Goal: Task Accomplishment & Management: Manage account settings

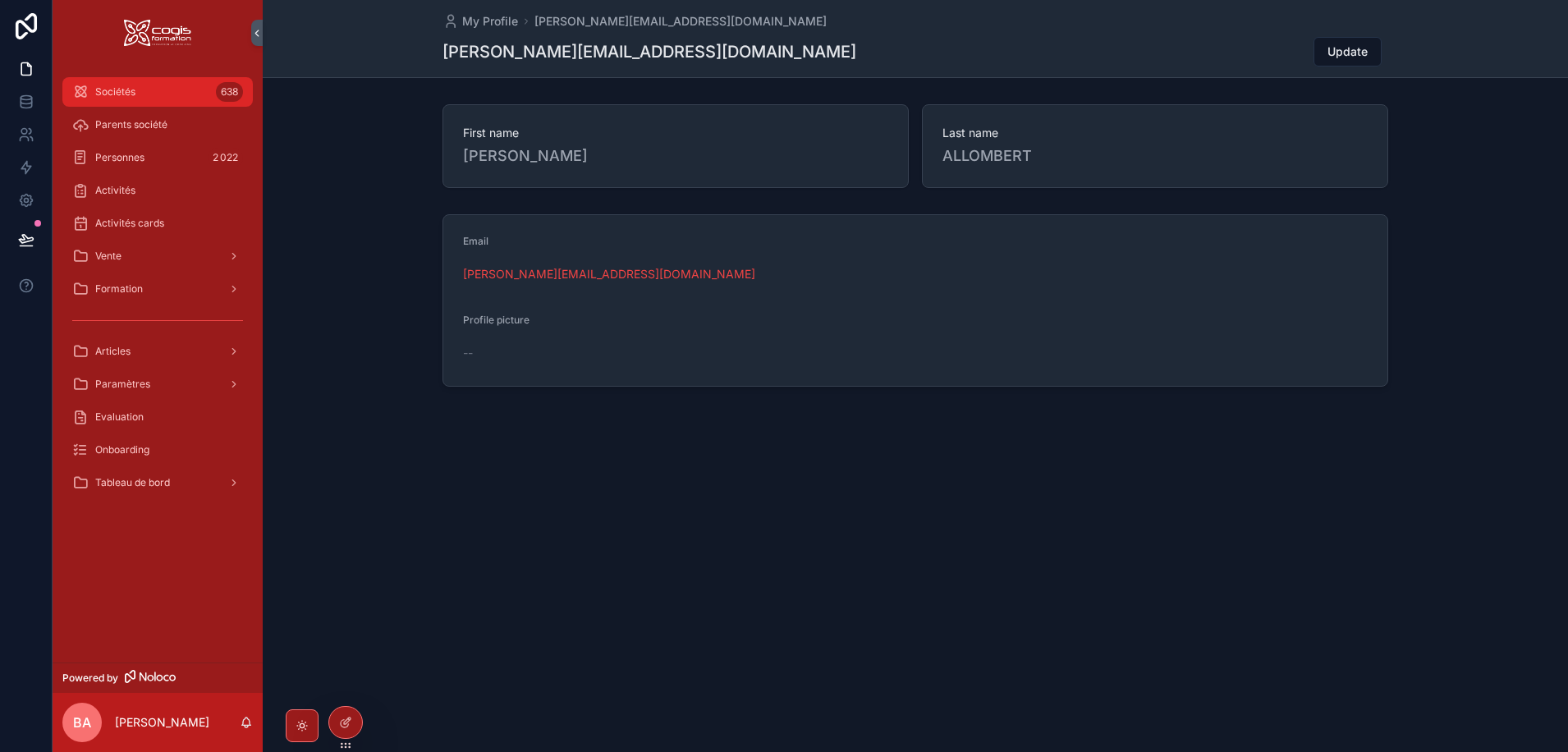
click at [120, 93] on span "Sociétés" at bounding box center [115, 91] width 40 height 13
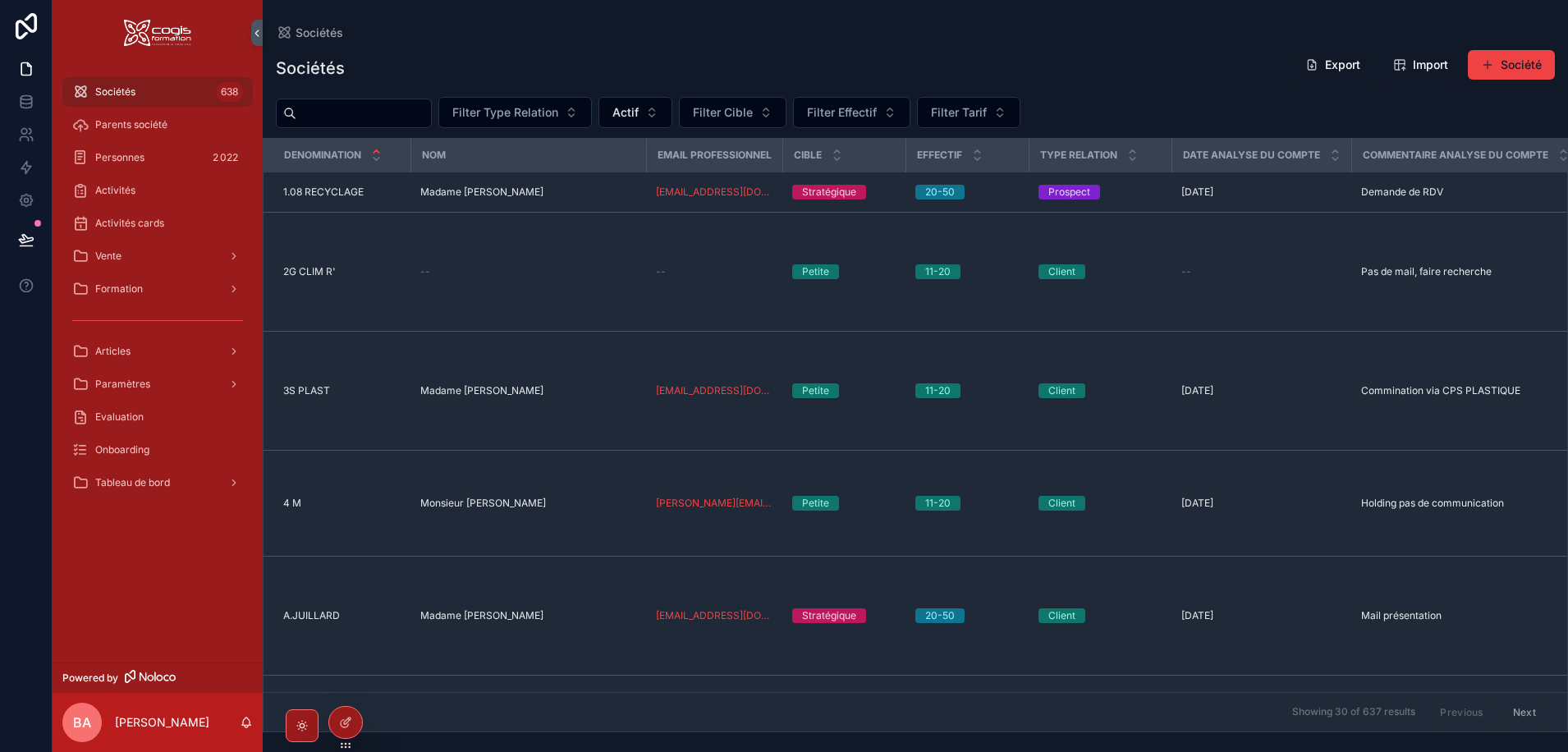
click at [386, 119] on input "scrollable content" at bounding box center [364, 113] width 135 height 23
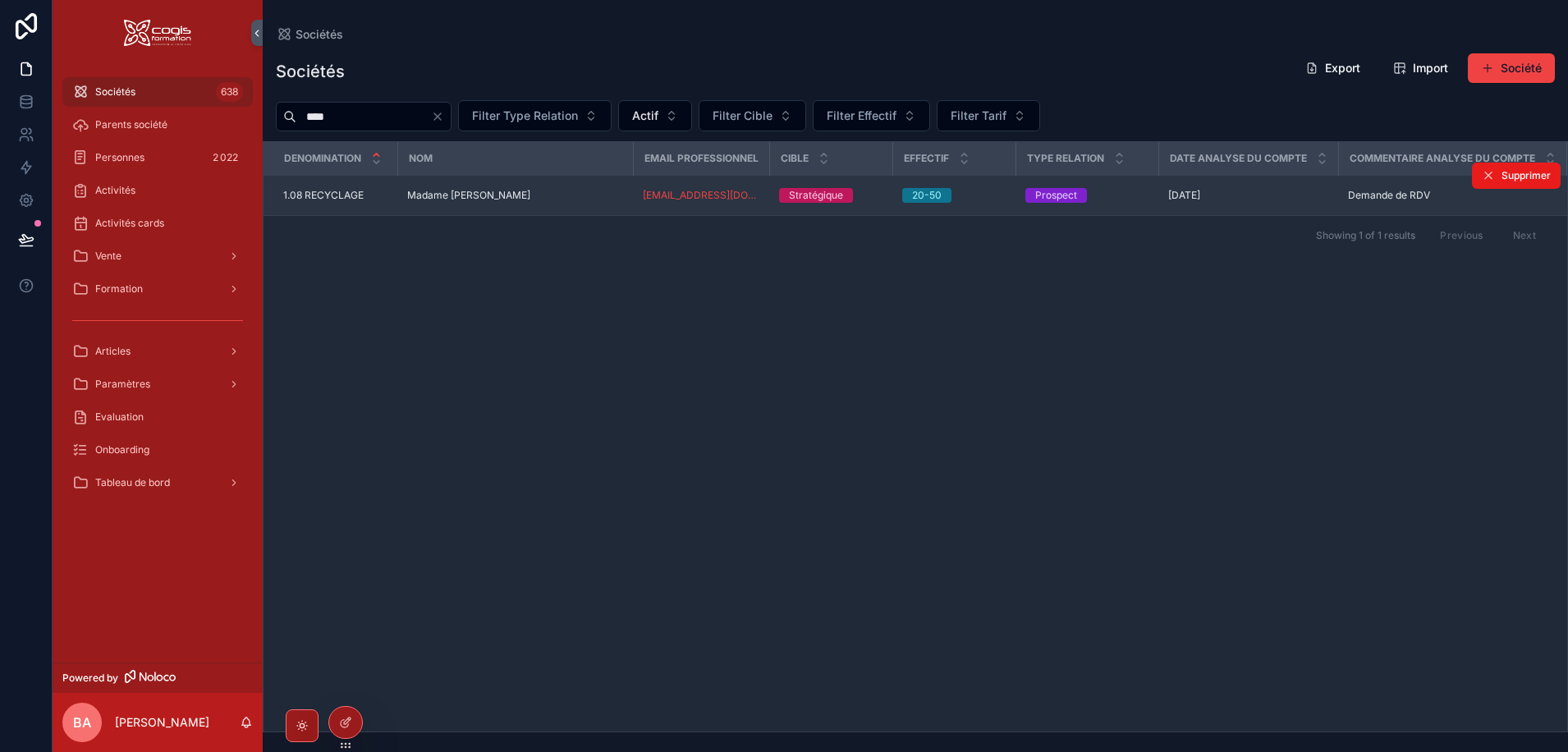
type input "****"
click at [347, 202] on span "1.08 RECYCLAGE" at bounding box center [323, 195] width 81 height 13
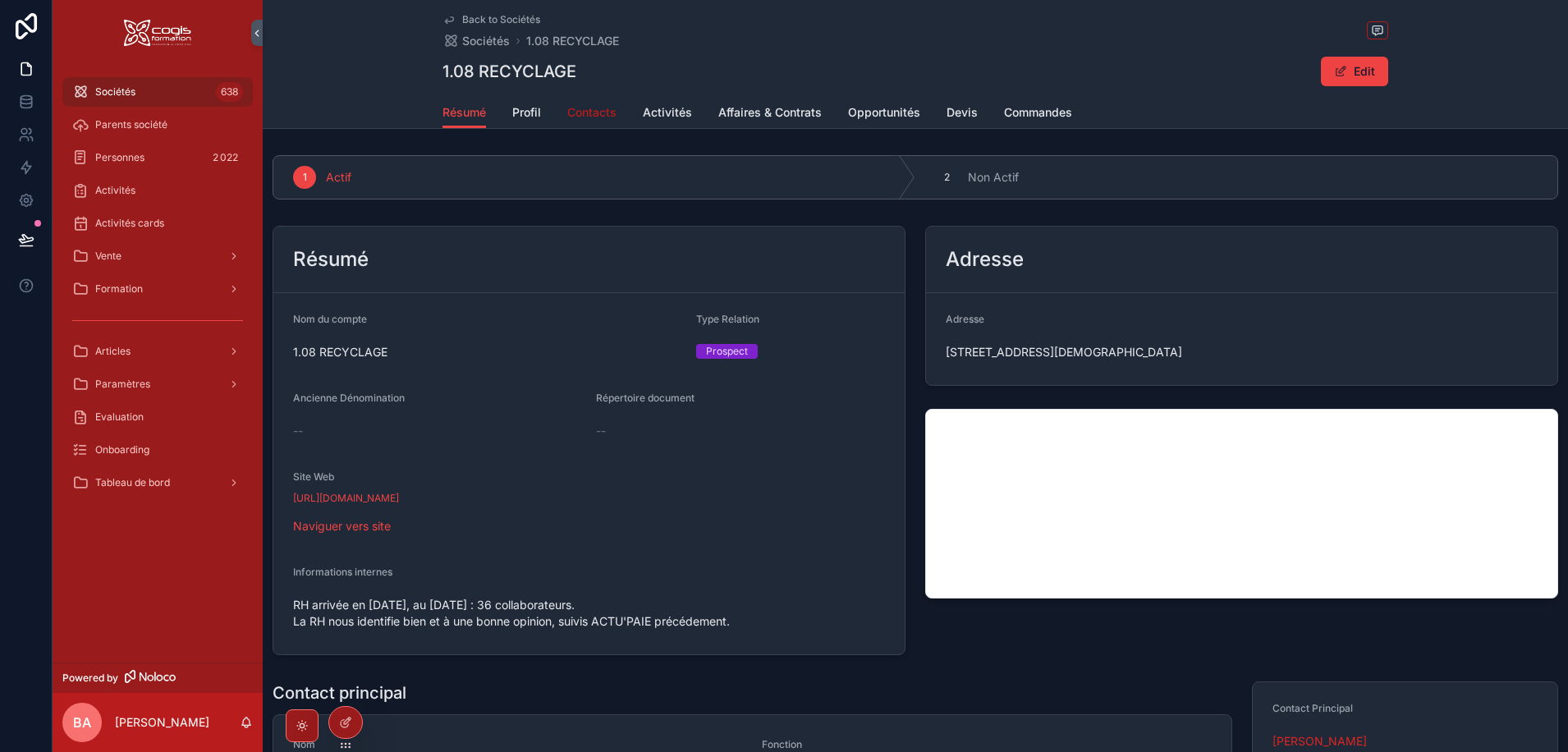
click at [584, 108] on span "Contacts" at bounding box center [592, 112] width 50 height 17
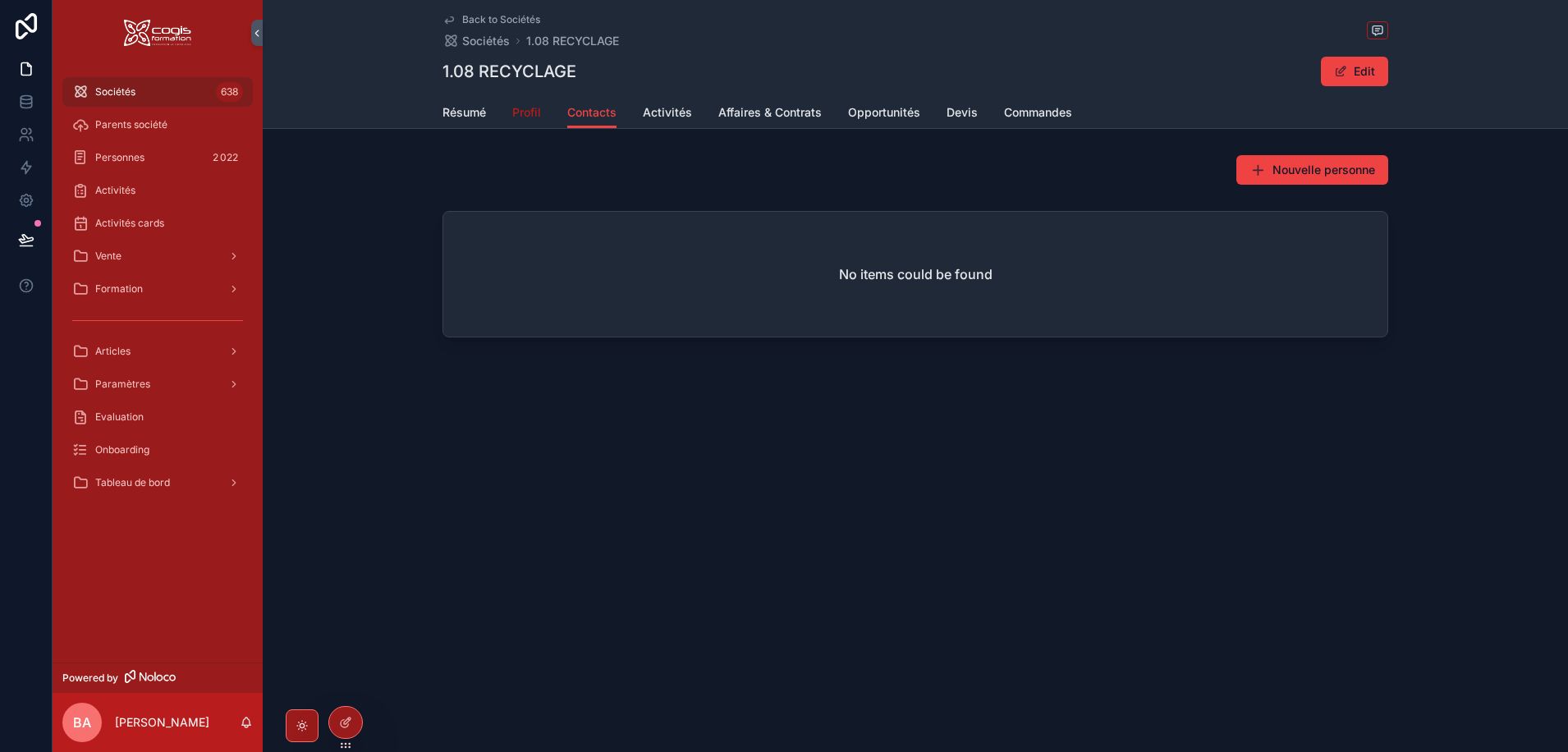
click at [515, 109] on span "Profil" at bounding box center [527, 112] width 28 height 17
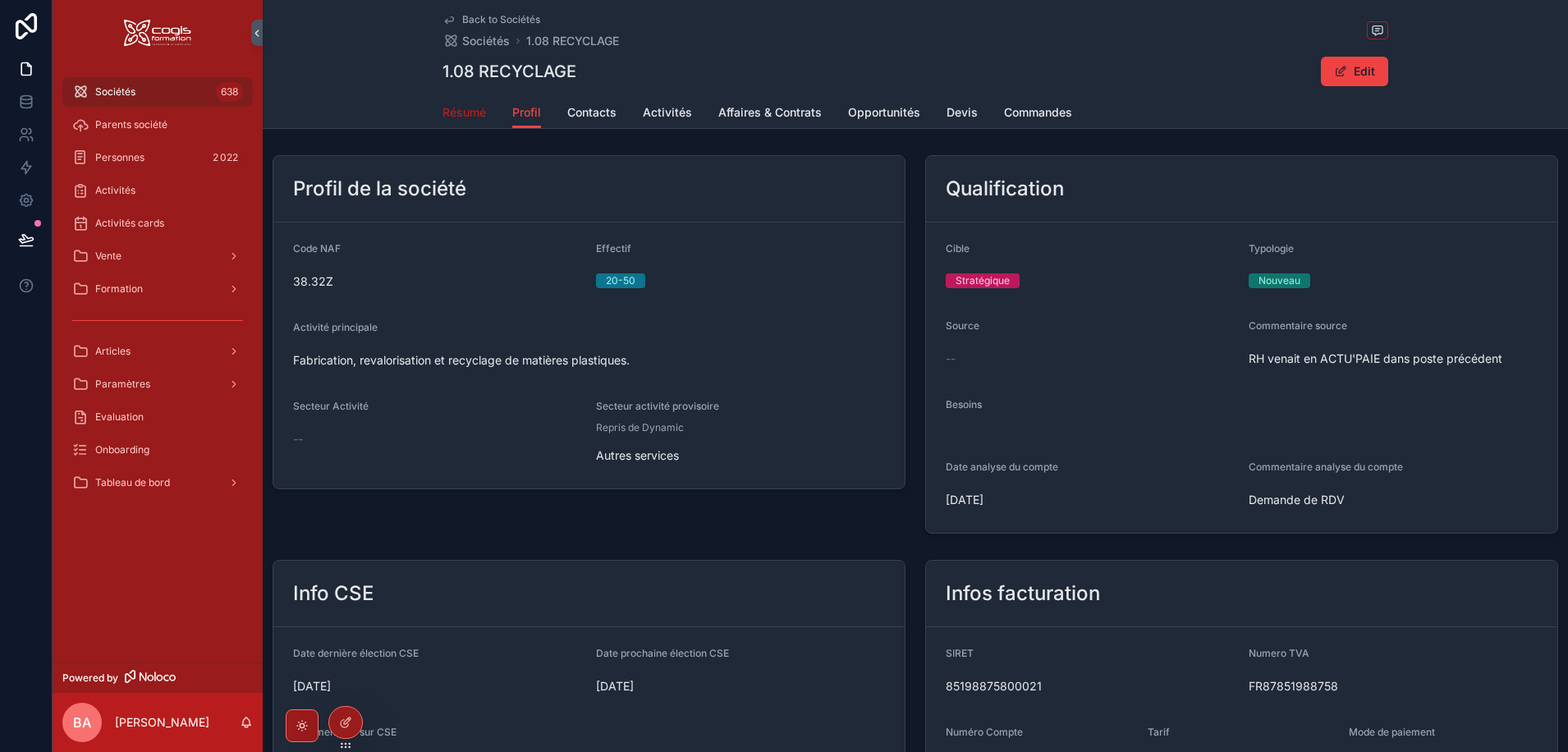
click at [467, 112] on span "Résumé" at bounding box center [464, 112] width 43 height 17
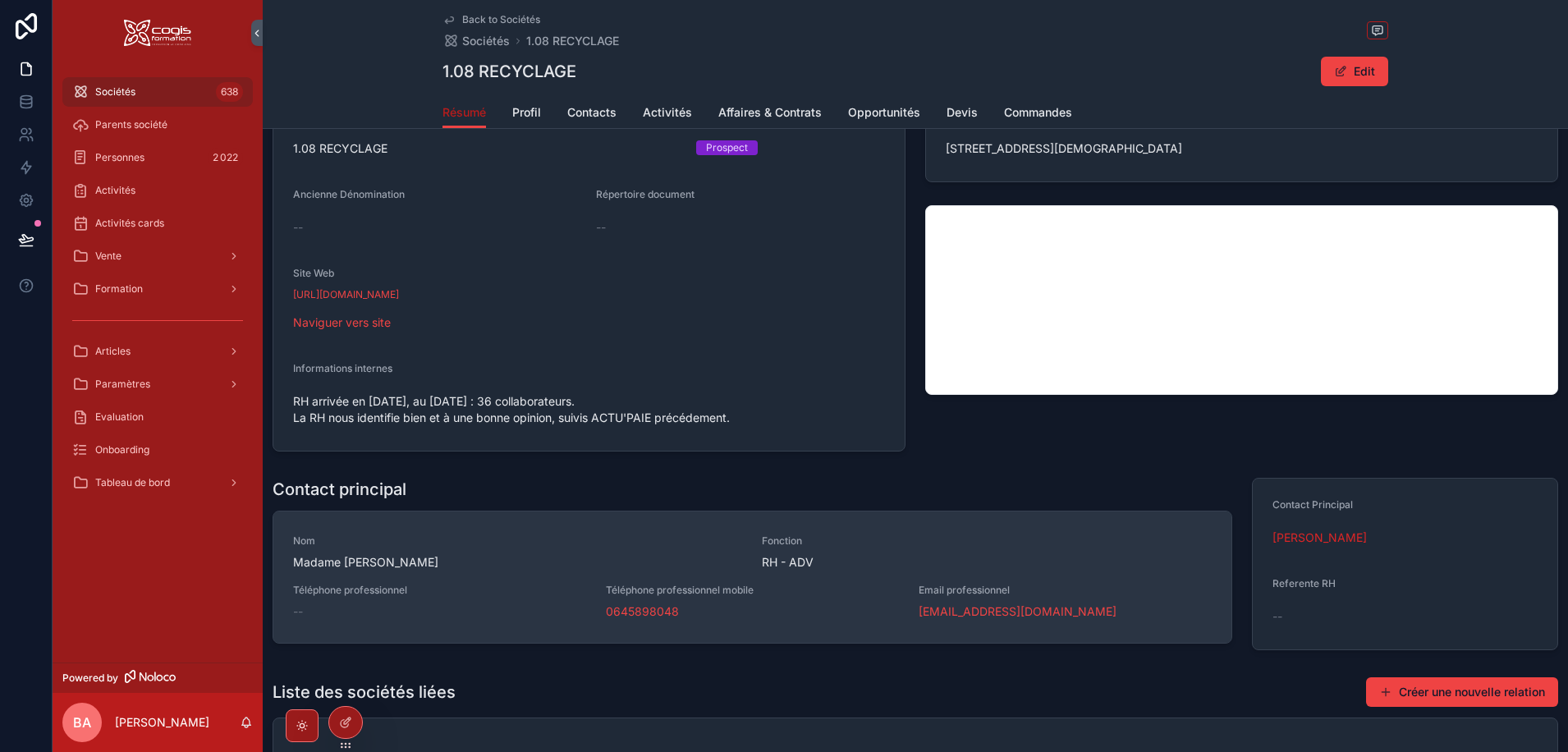
scroll to position [246, 0]
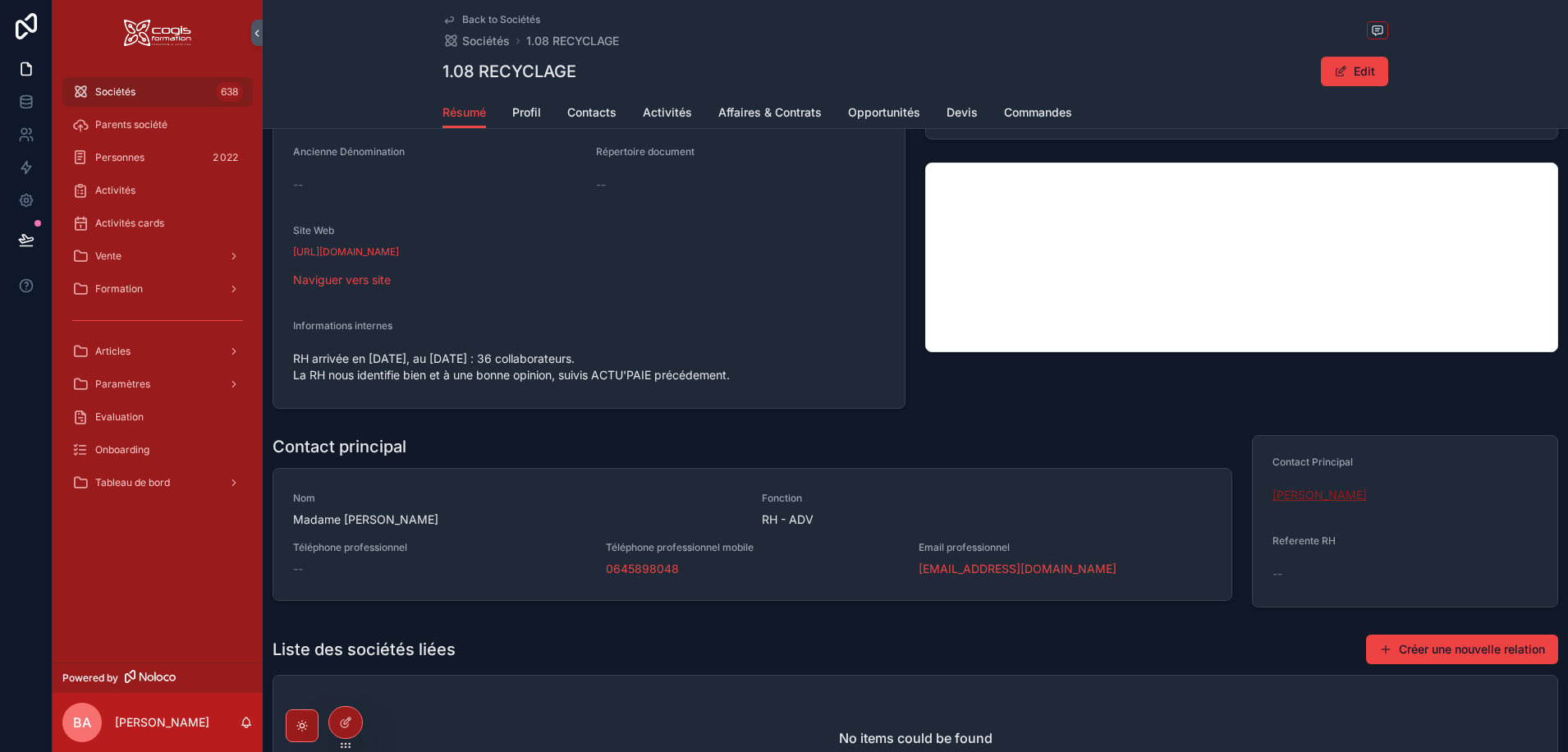
click at [1336, 493] on span "[PERSON_NAME]" at bounding box center [1319, 495] width 95 height 17
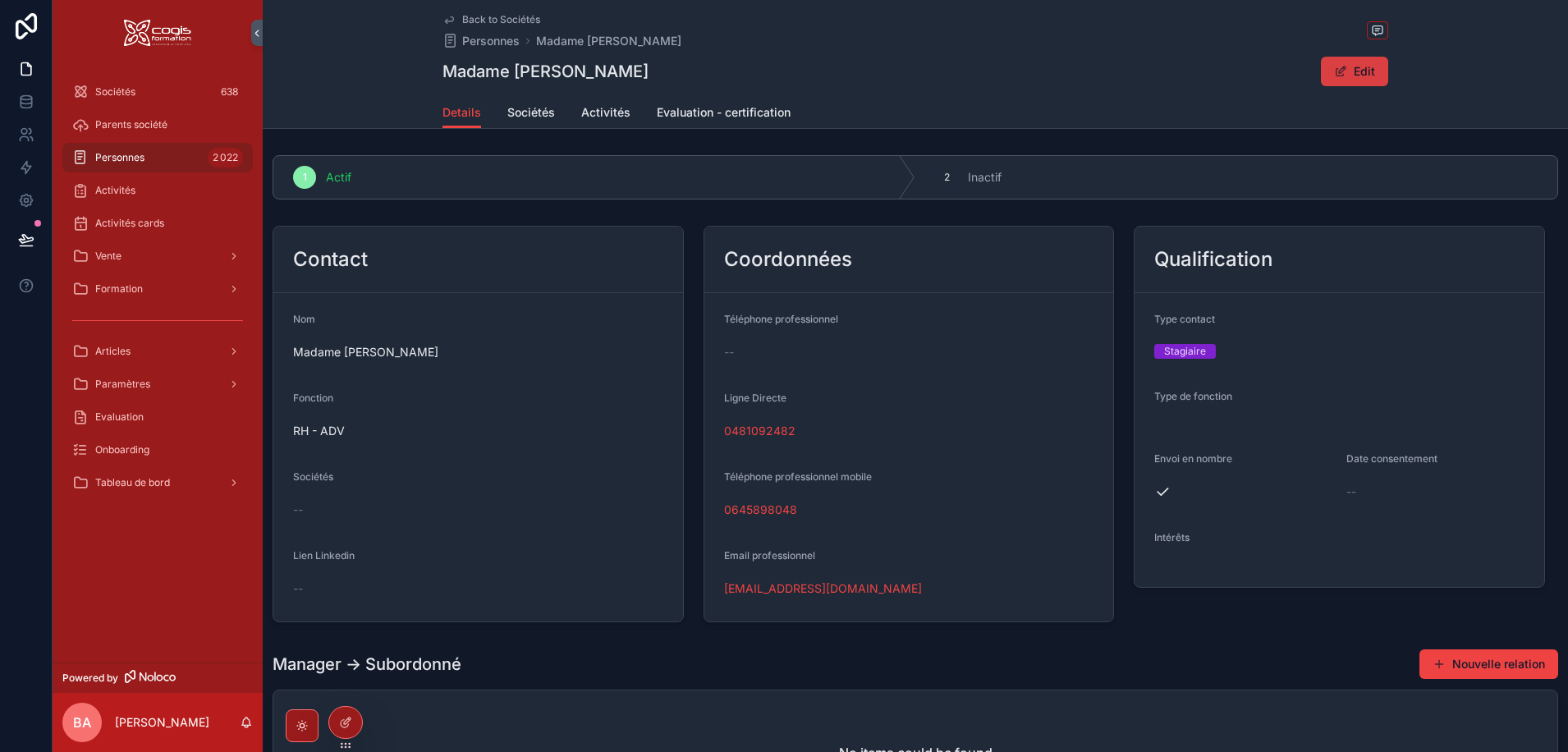
click at [1346, 66] on button "Edit" at bounding box center [1355, 71] width 67 height 29
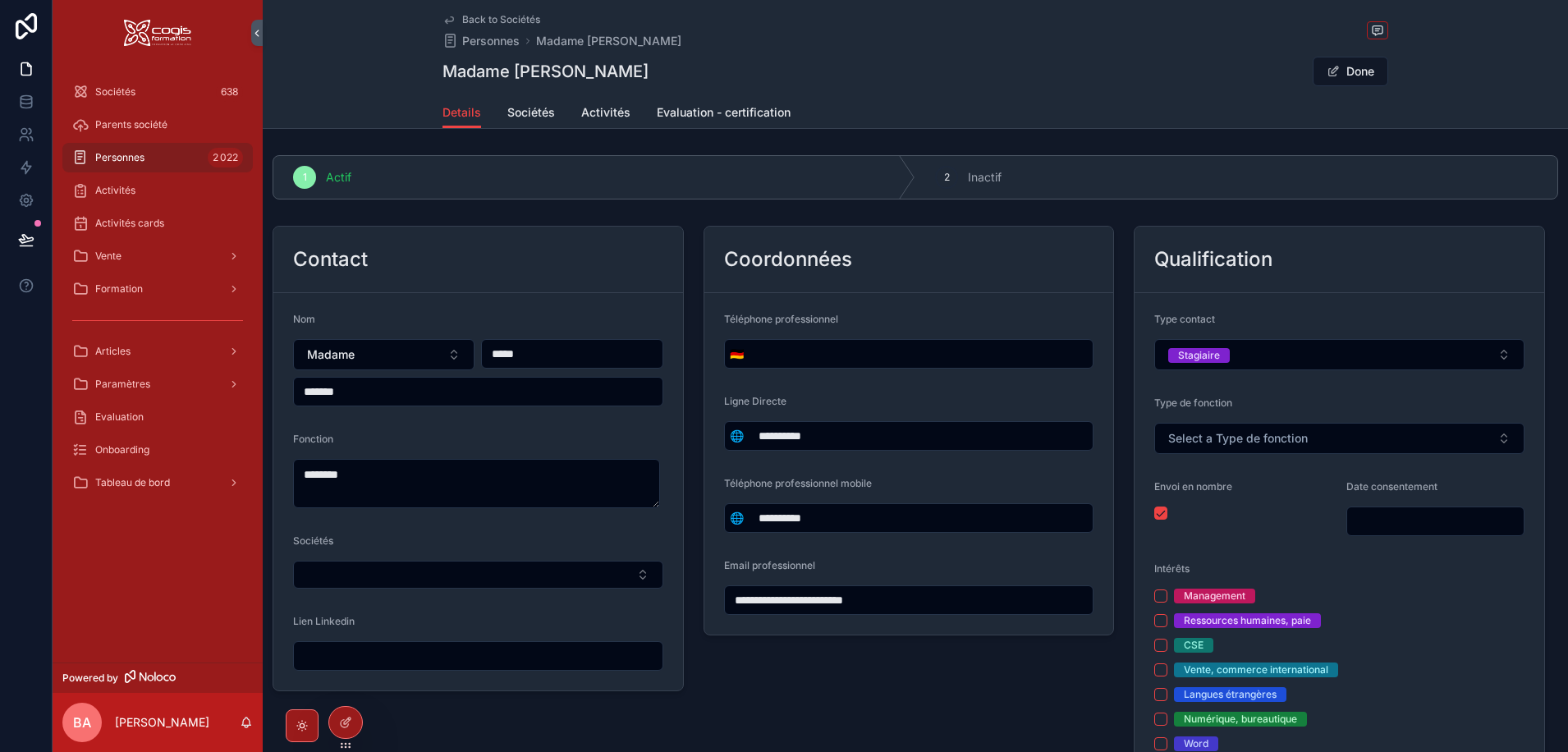
drag, startPoint x: 931, startPoint y: 609, endPoint x: 604, endPoint y: 607, distance: 327.0
drag, startPoint x: 865, startPoint y: 525, endPoint x: 717, endPoint y: 523, distance: 148.0
click at [717, 523] on form "**********" at bounding box center [909, 464] width 410 height 342
drag, startPoint x: 867, startPoint y: 432, endPoint x: 720, endPoint y: 443, distance: 147.4
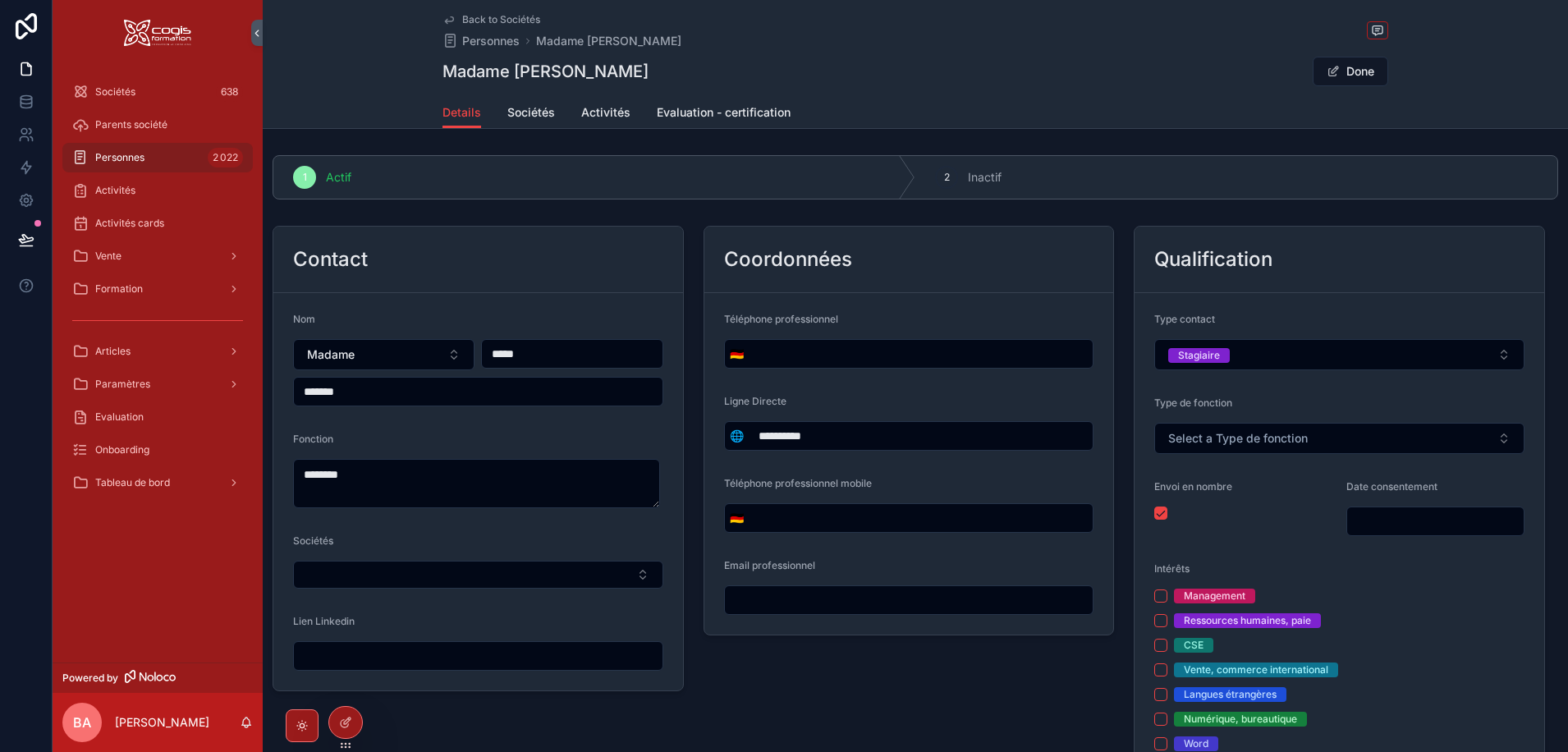
click at [720, 443] on form "**********" at bounding box center [909, 464] width 410 height 342
drag, startPoint x: 1155, startPoint y: 514, endPoint x: 1165, endPoint y: 514, distance: 10.0
click at [1156, 513] on button "scrollable content" at bounding box center [1161, 513] width 13 height 13
click at [946, 179] on div "2" at bounding box center [946, 177] width 23 height 23
click at [938, 176] on div "2" at bounding box center [946, 177] width 23 height 23
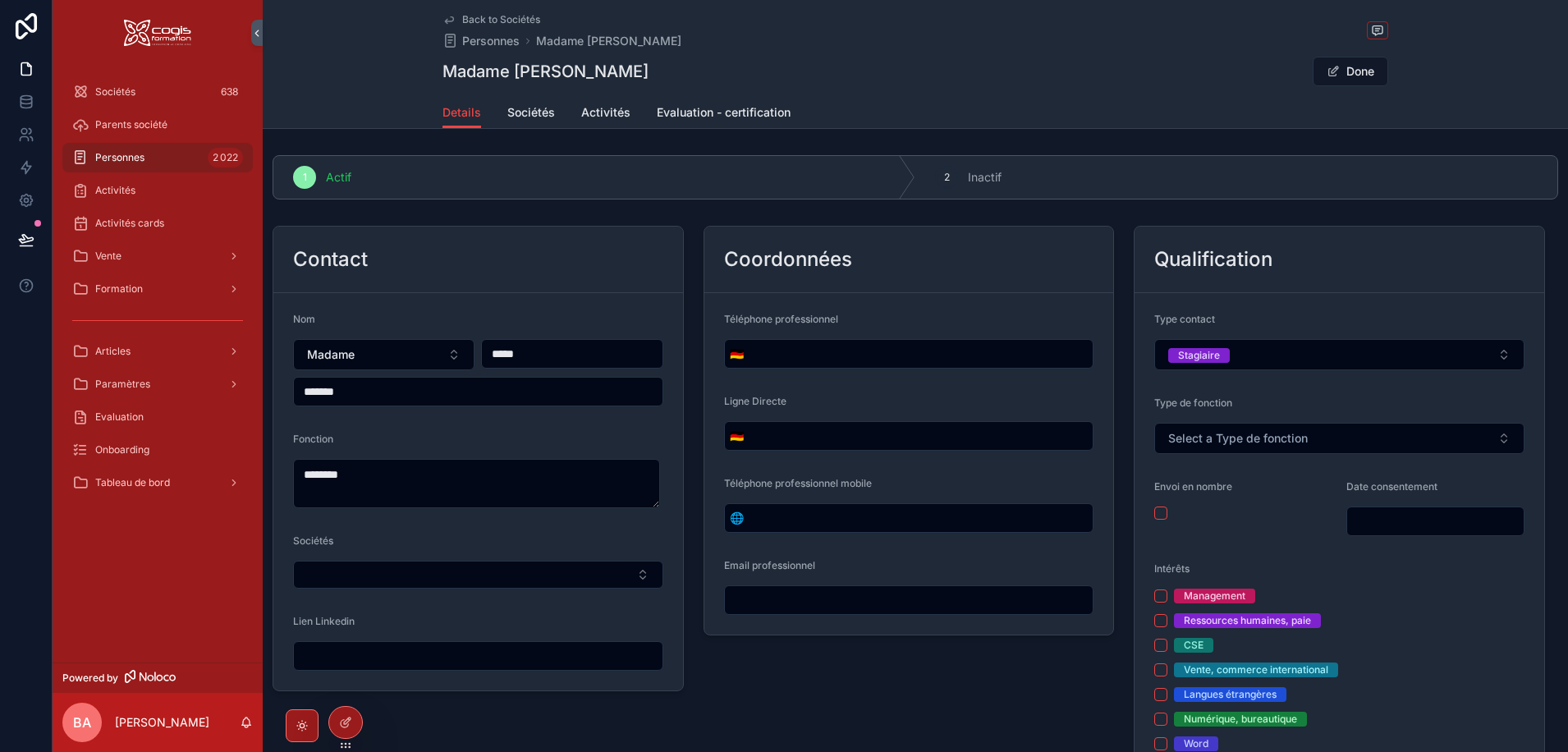
click at [944, 176] on span "2" at bounding box center [946, 177] width 5 height 13
click at [1362, 73] on button "Done" at bounding box center [1350, 71] width 75 height 29
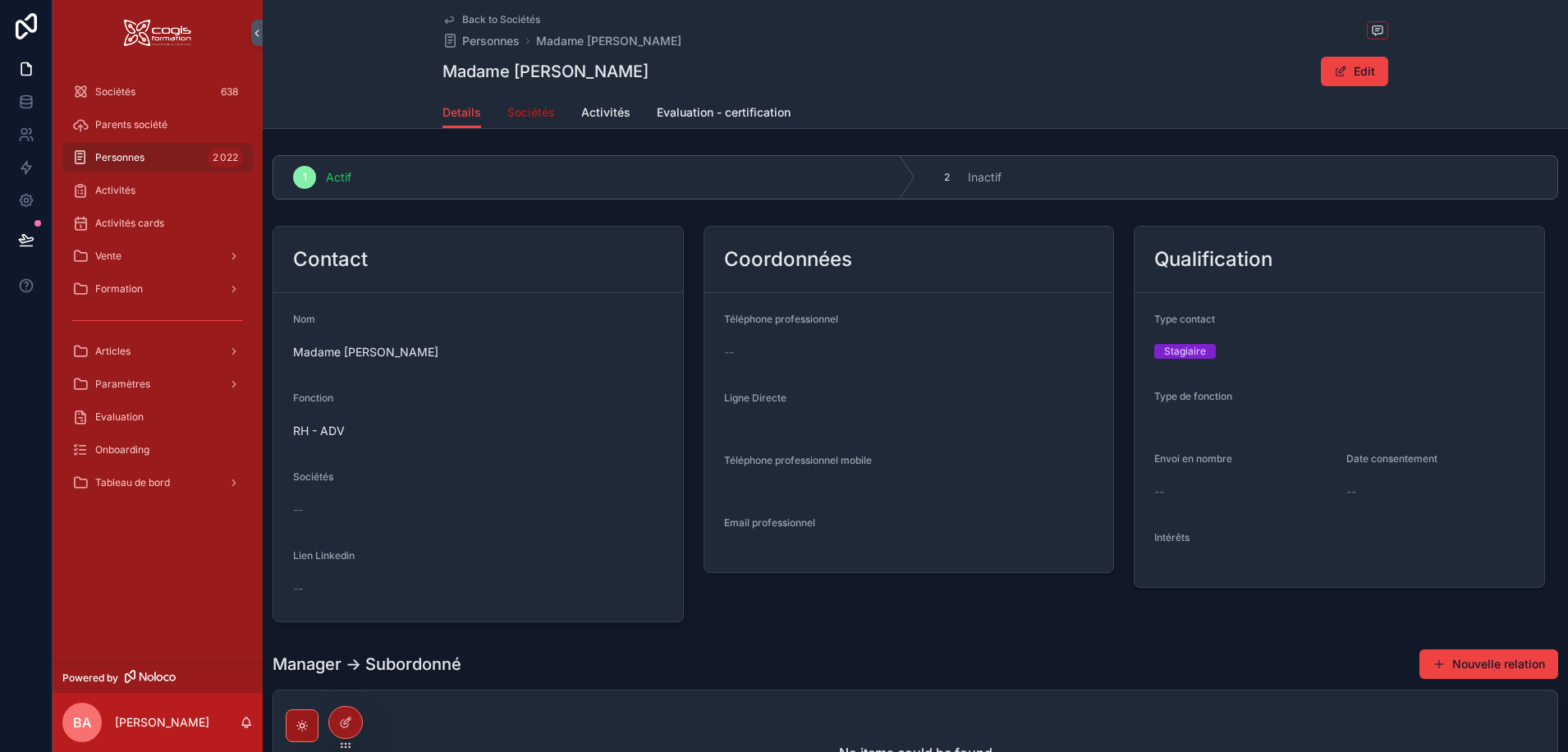
click at [532, 116] on span "Sociétés" at bounding box center [531, 112] width 48 height 17
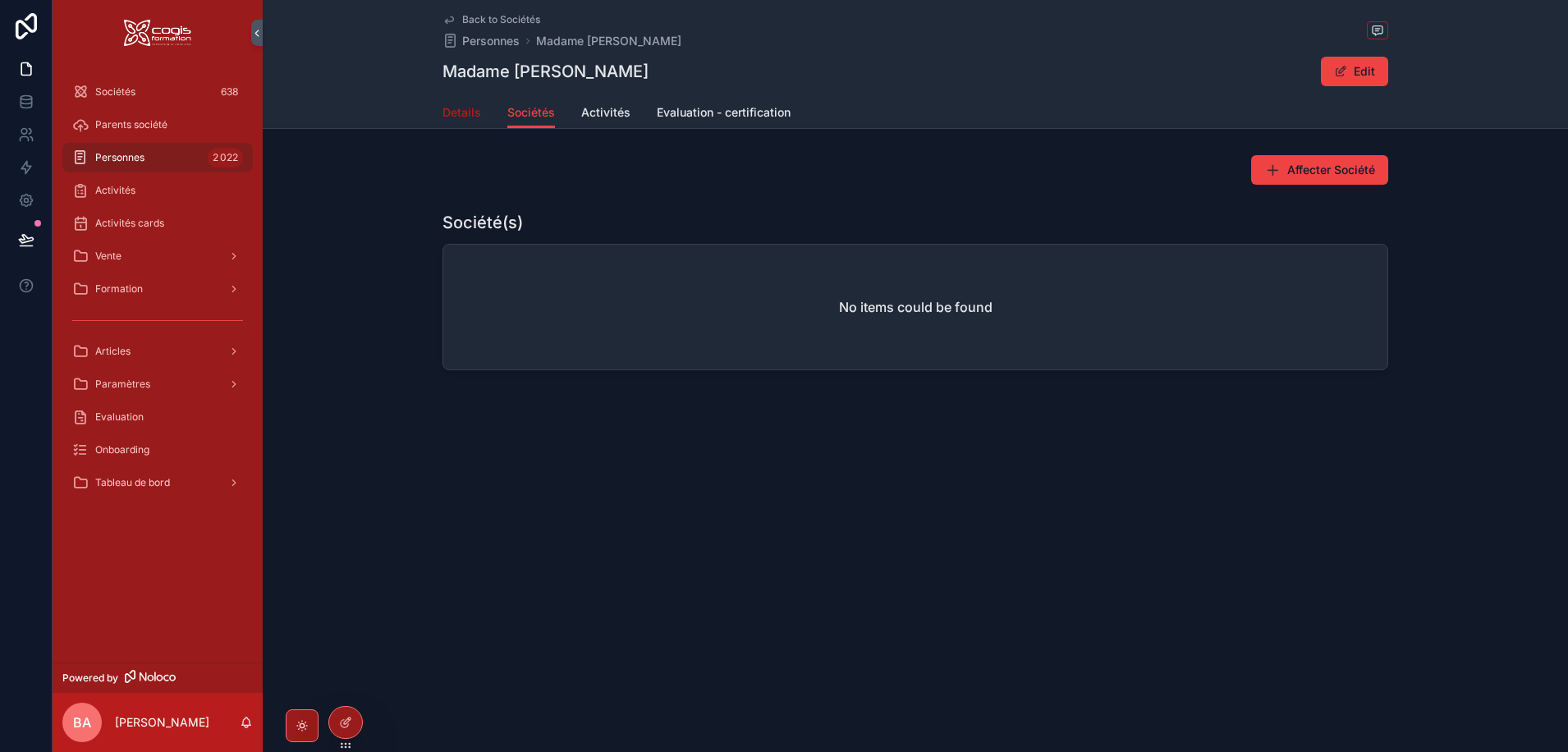
click at [469, 112] on span "Details" at bounding box center [462, 112] width 39 height 17
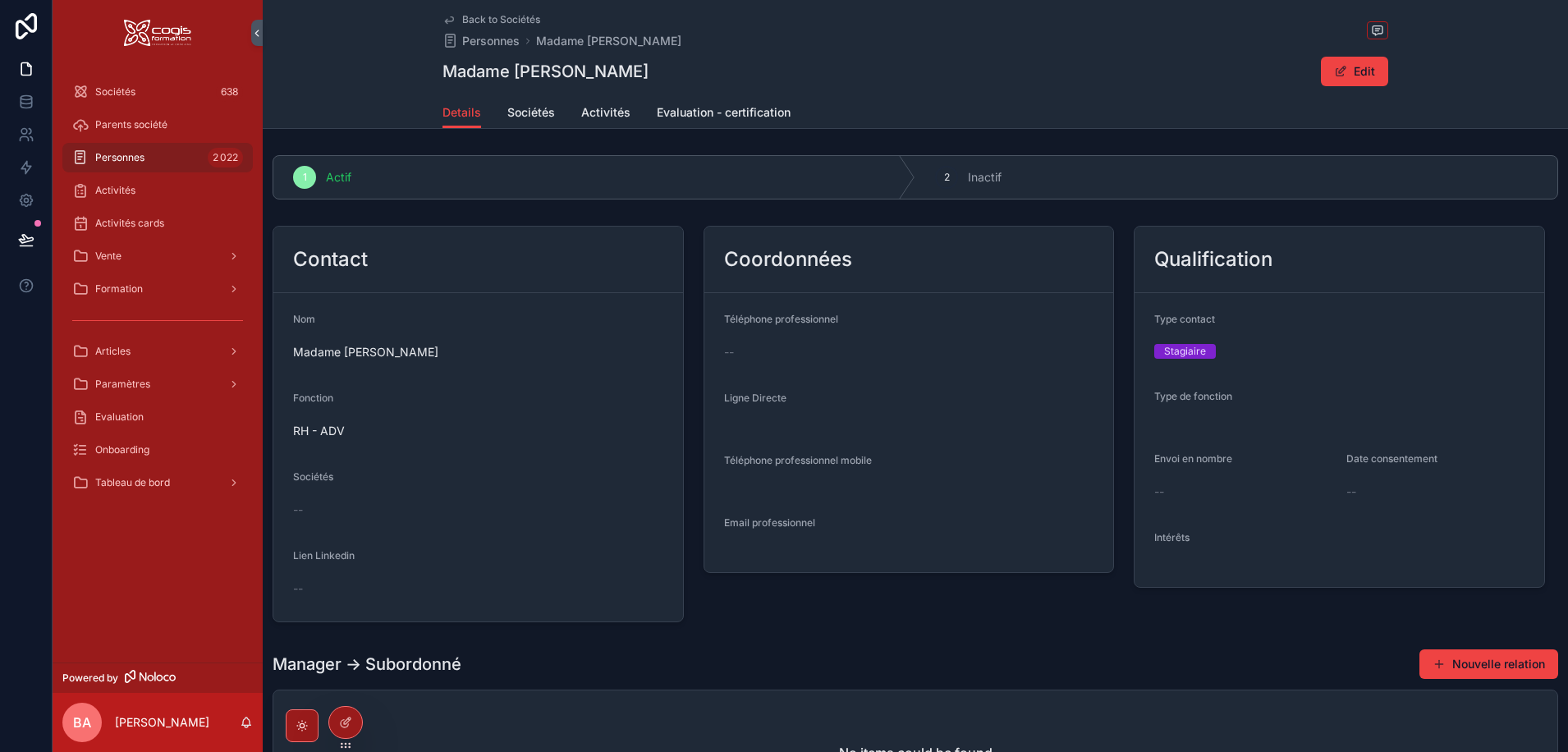
click at [490, 20] on span "Back to Sociétés" at bounding box center [501, 19] width 78 height 13
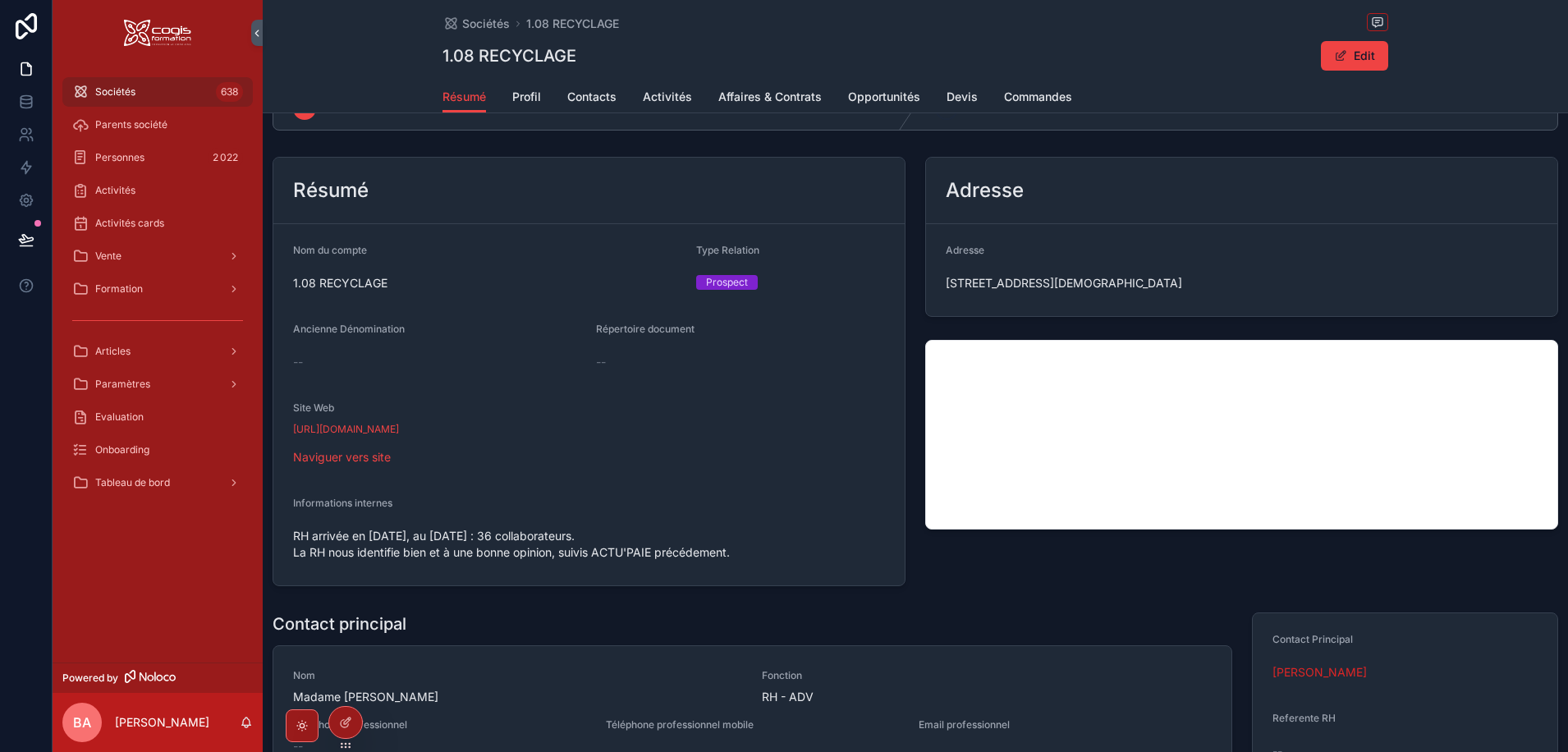
scroll to position [82, 0]
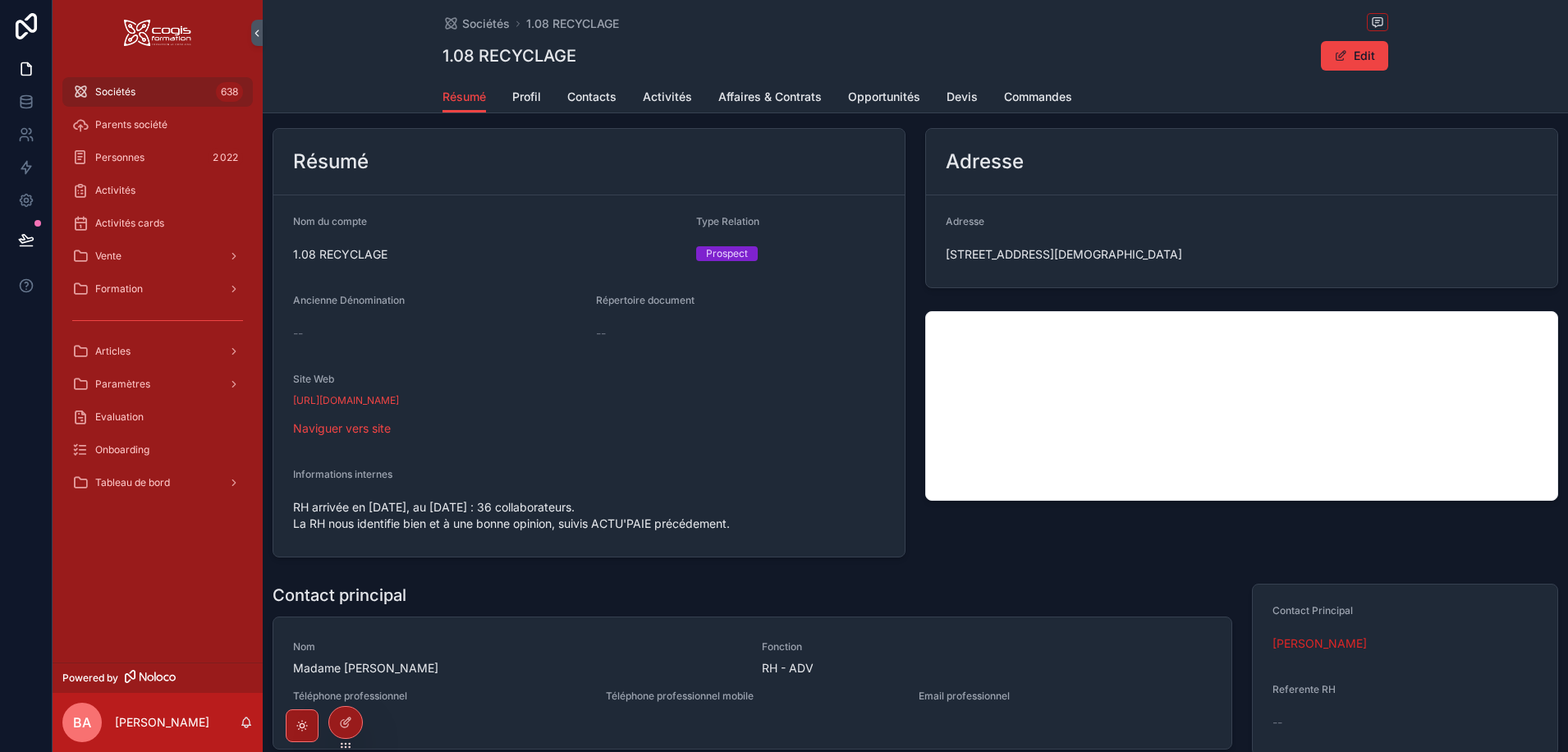
click at [711, 531] on span "RH arrivée en [DATE], au [DATE] : 36 collaborateurs. La RH nous identifie bien …" at bounding box center [589, 516] width 592 height 33
click at [754, 532] on div "RH arrivée en [DATE], au [DATE] : 36 collaborateurs. La RH nous identifie bien …" at bounding box center [589, 516] width 592 height 43
drag, startPoint x: 741, startPoint y: 524, endPoint x: 324, endPoint y: 508, distance: 417.3
click at [324, 508] on span "RH arrivée en [DATE], au [DATE] : 36 collaborateurs. La RH nous identifie bien …" at bounding box center [589, 516] width 592 height 33
click at [1363, 53] on button "Edit" at bounding box center [1355, 55] width 67 height 29
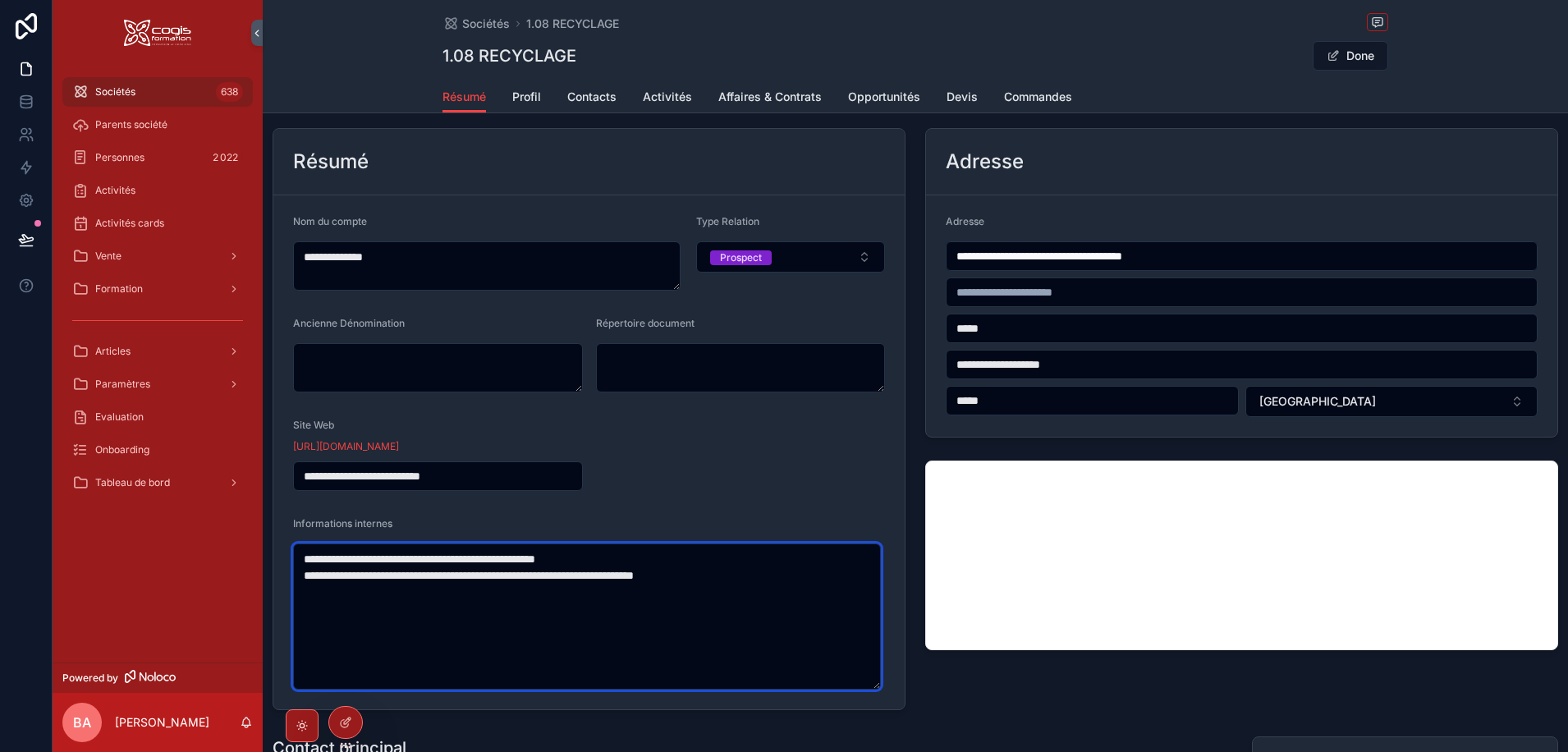
drag, startPoint x: 769, startPoint y: 577, endPoint x: 282, endPoint y: 551, distance: 487.7
click at [282, 551] on form "**********" at bounding box center [589, 453] width 631 height 514
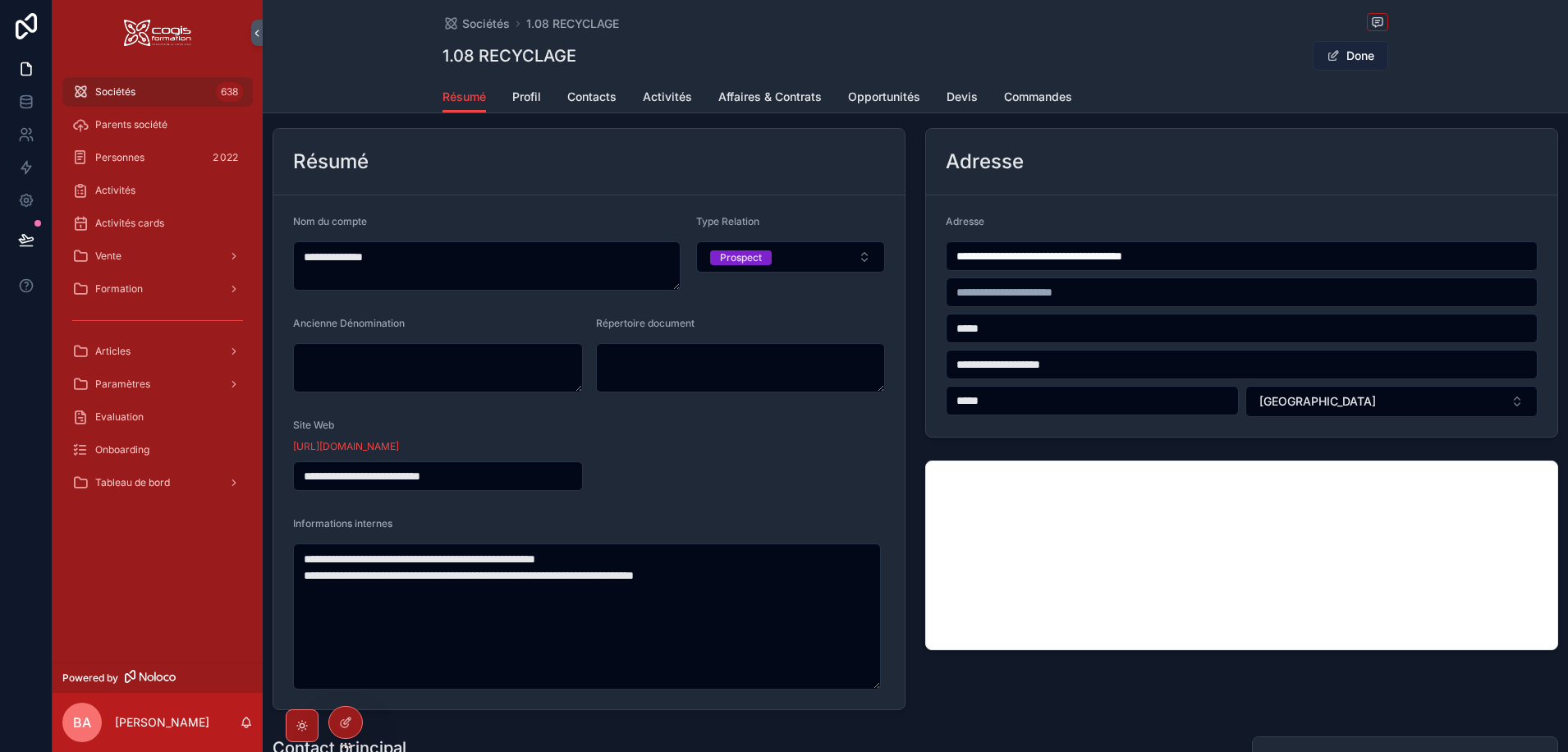
click at [1348, 51] on button "Done" at bounding box center [1350, 55] width 75 height 29
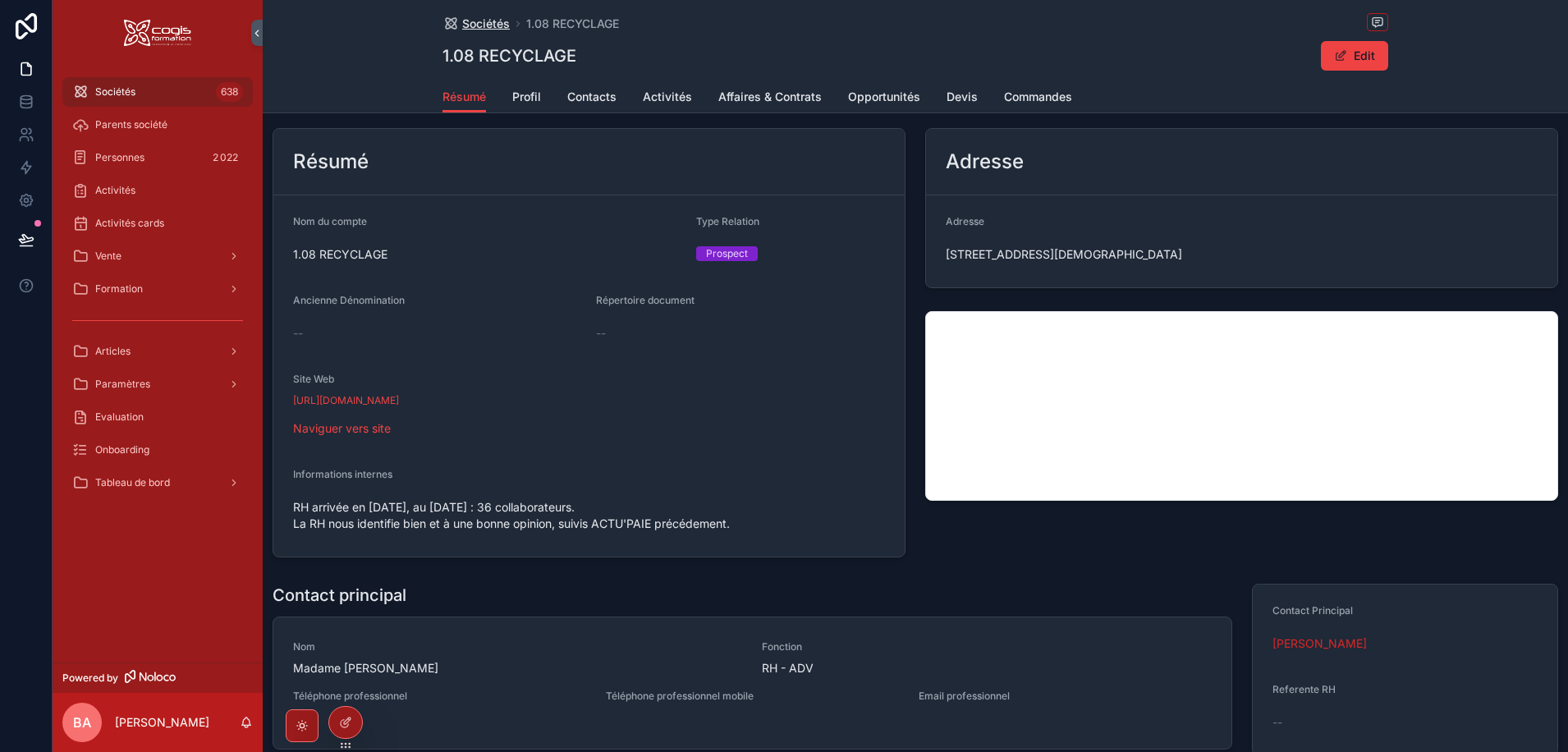
click at [486, 19] on span "Sociétés" at bounding box center [486, 24] width 48 height 17
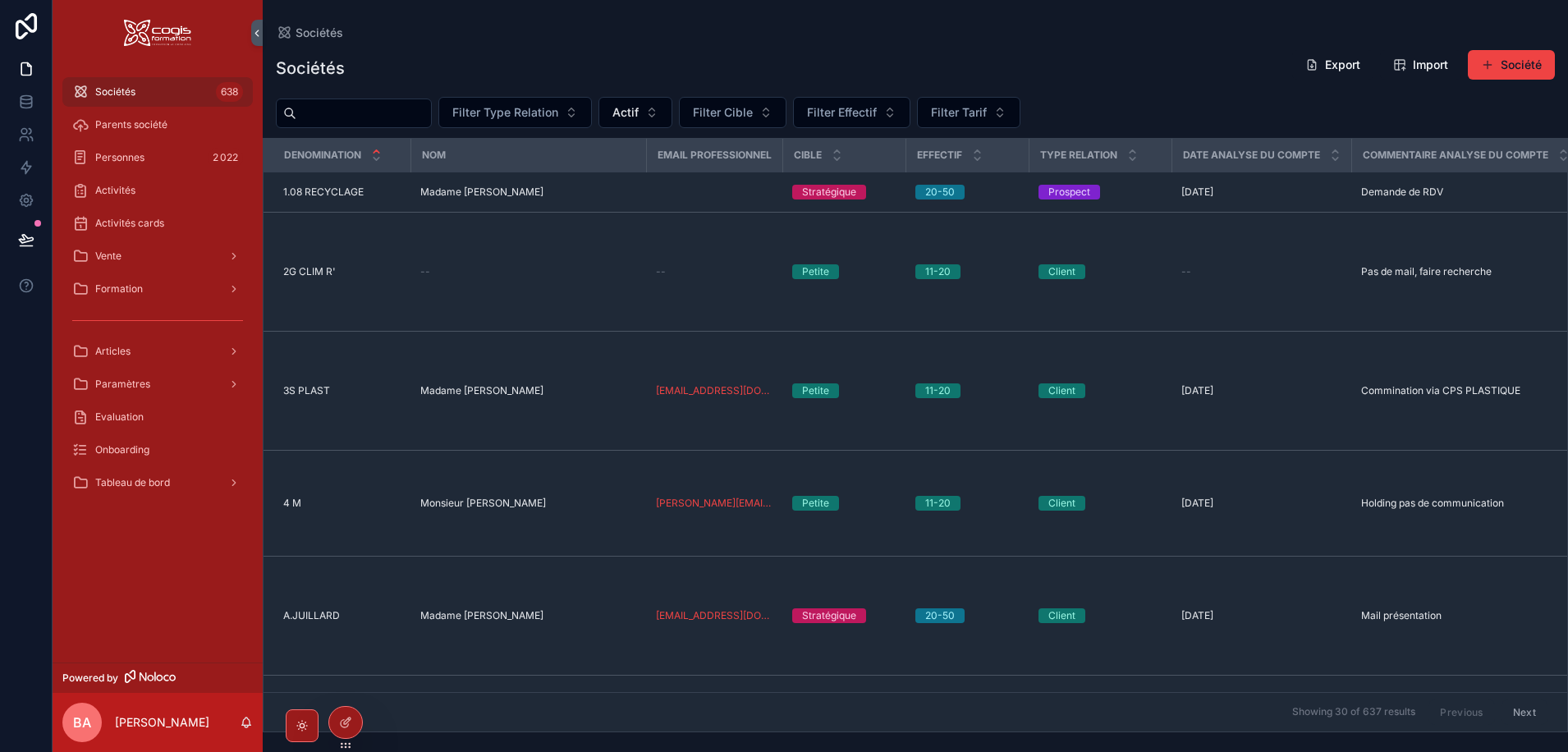
click at [368, 118] on input "scrollable content" at bounding box center [364, 113] width 135 height 23
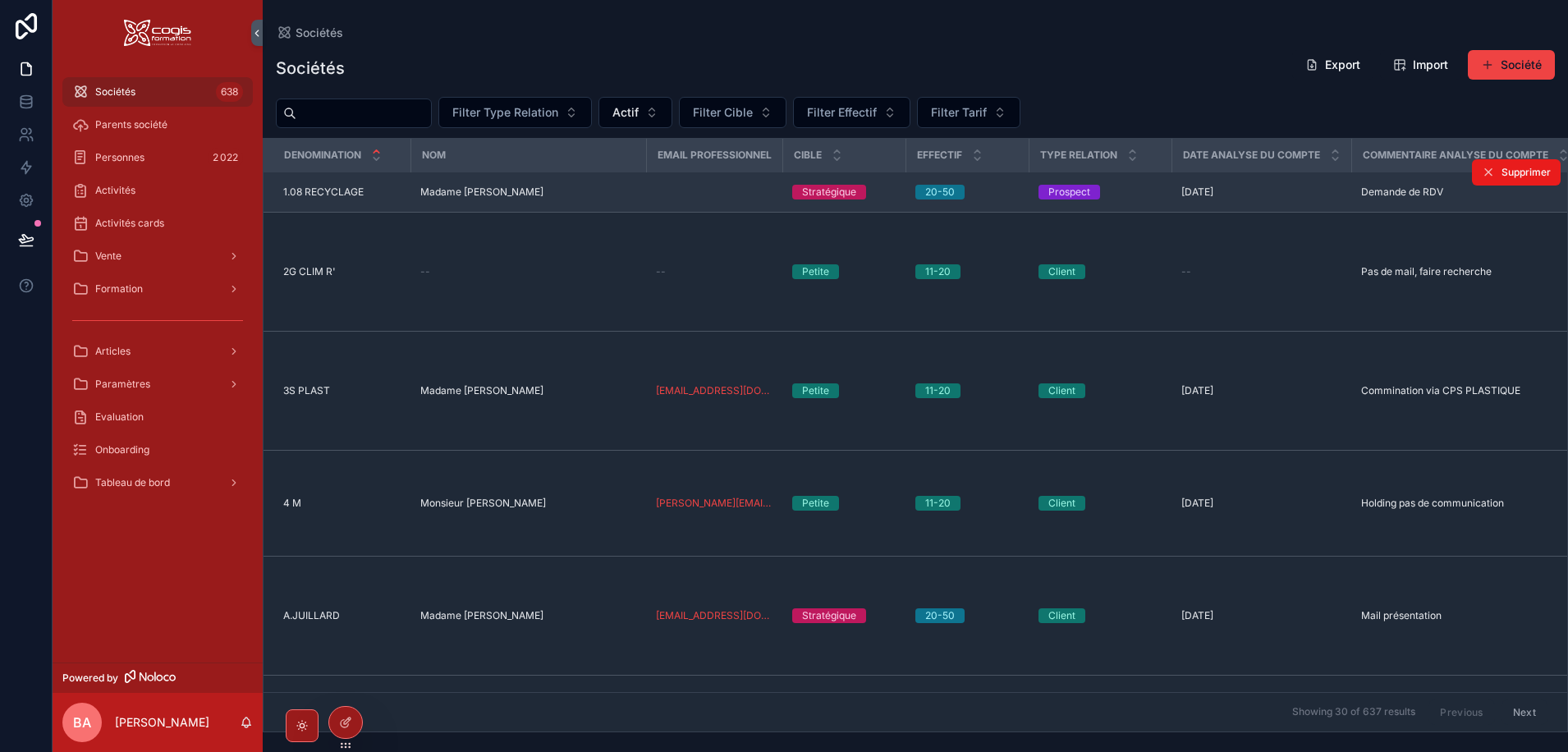
click at [492, 198] on span "Madame [PERSON_NAME]" at bounding box center [482, 192] width 123 height 13
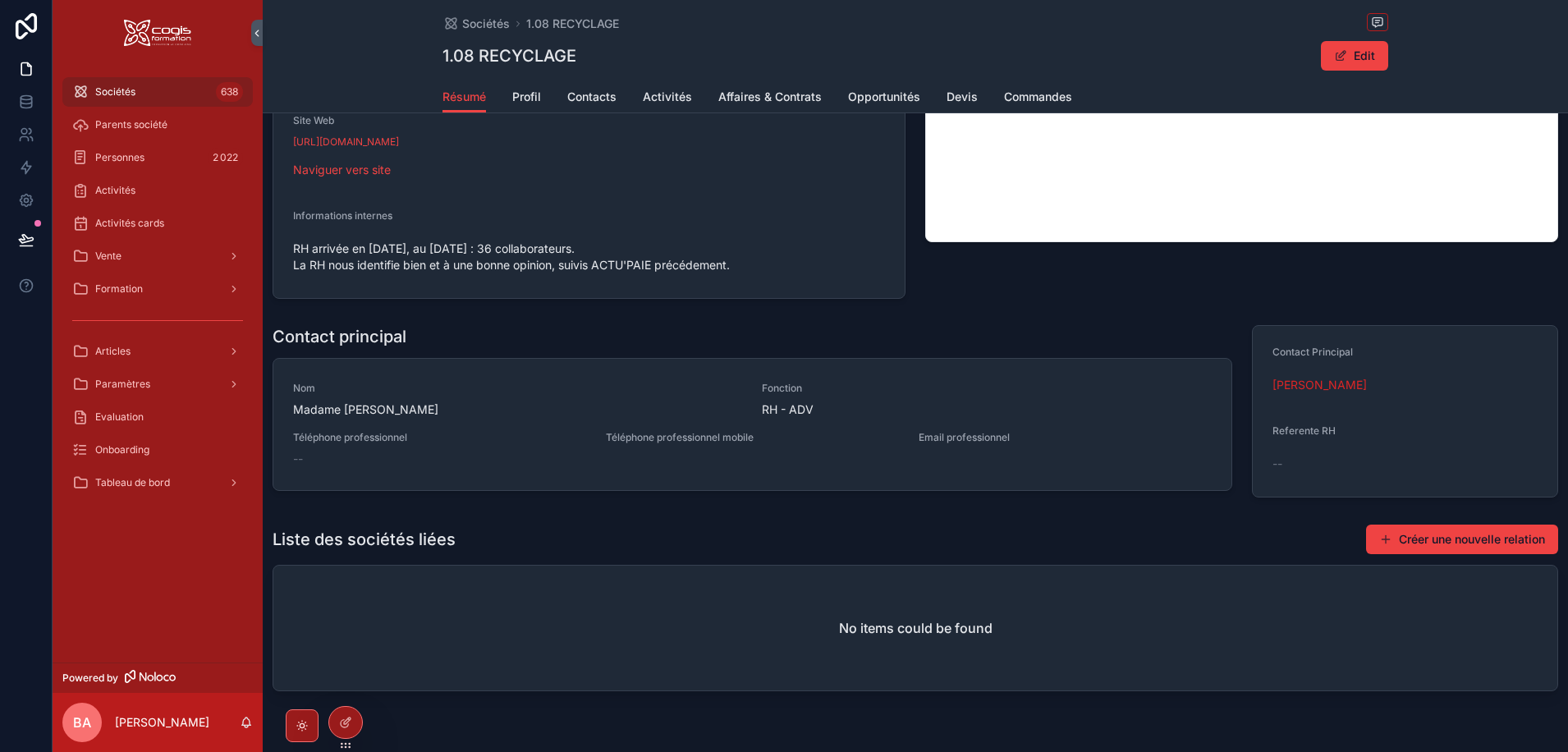
scroll to position [392, 0]
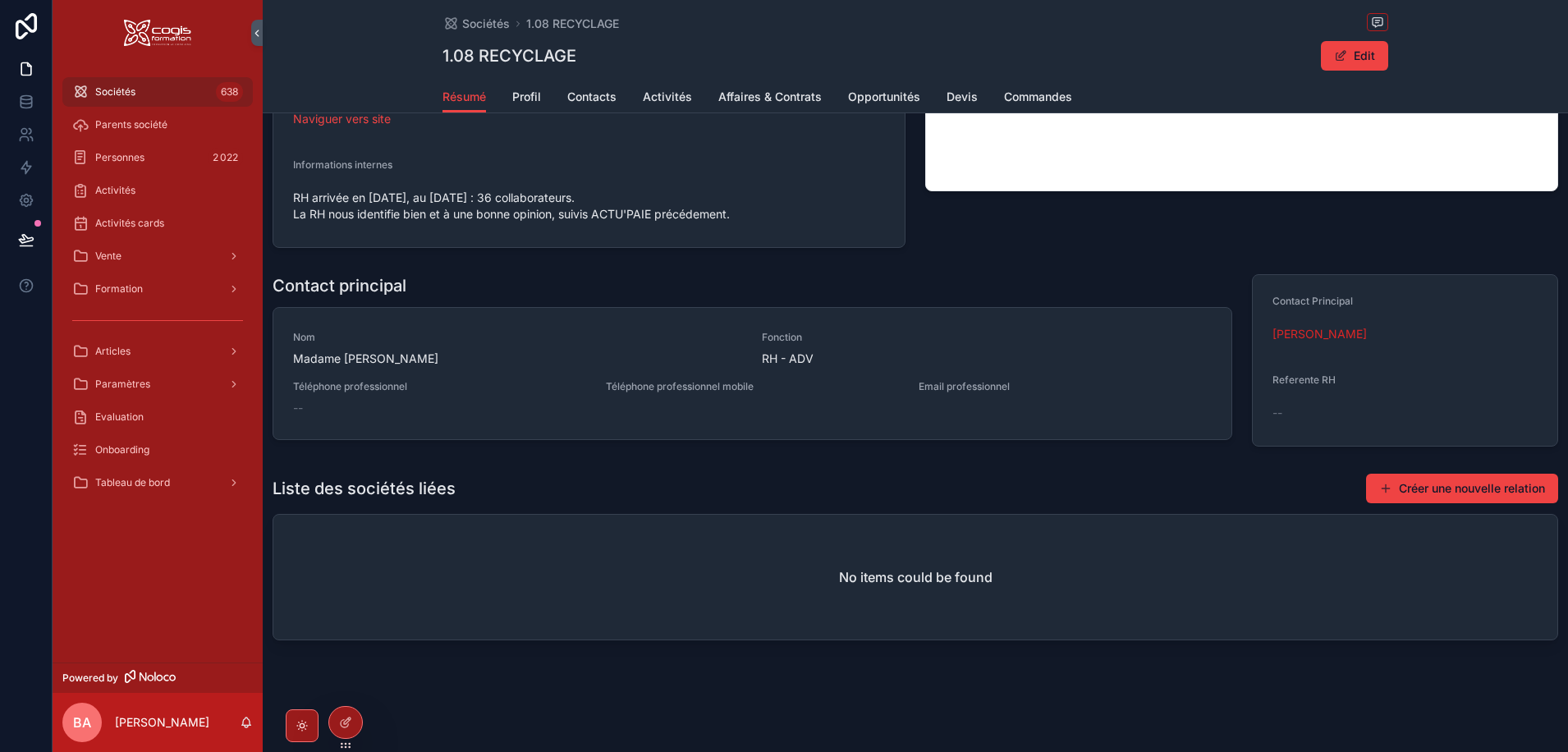
click at [1377, 337] on div "[PERSON_NAME]" at bounding box center [1405, 334] width 266 height 17
drag, startPoint x: 1357, startPoint y: 59, endPoint x: 1370, endPoint y: 77, distance: 22.2
click at [1357, 60] on button "Edit" at bounding box center [1355, 55] width 67 height 29
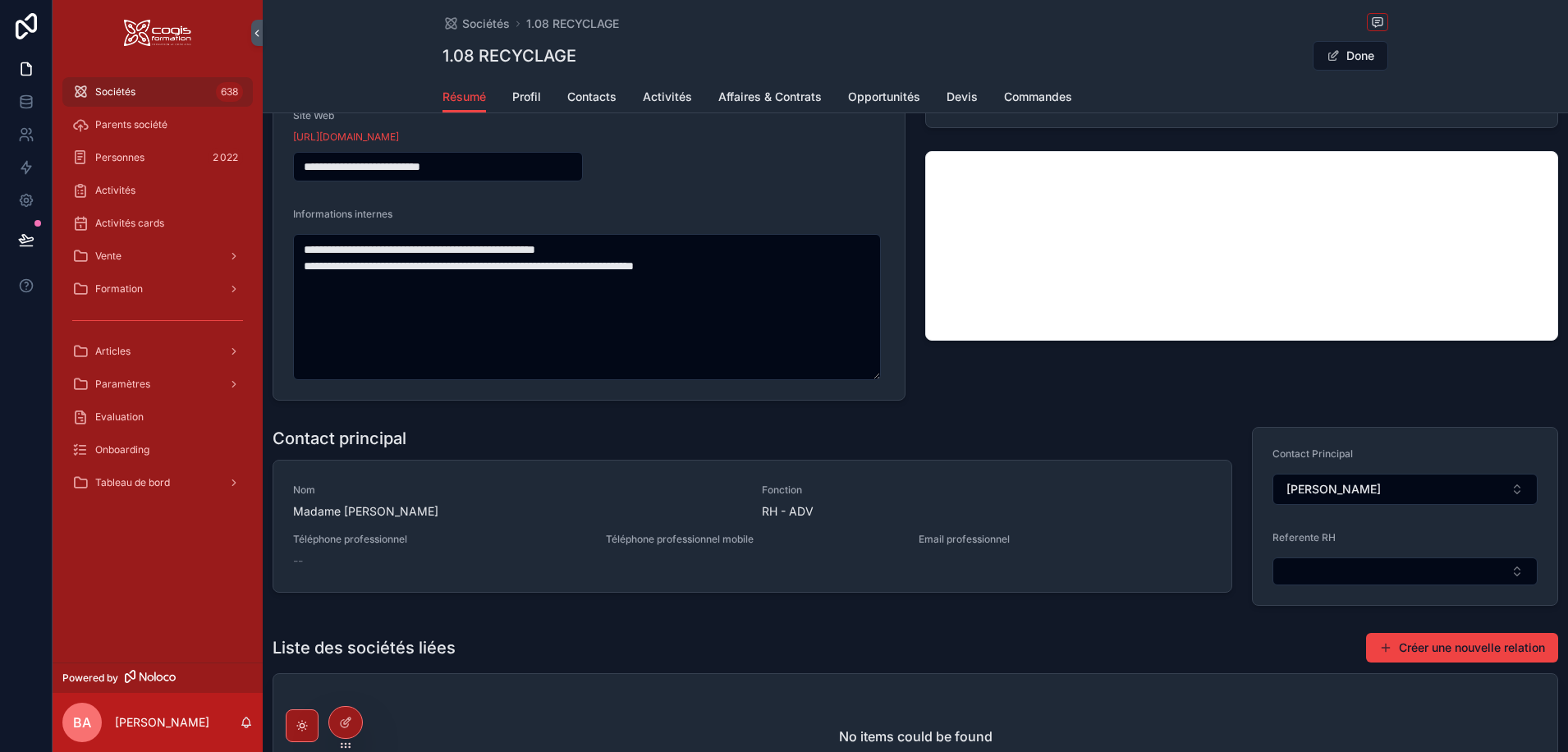
scroll to position [415, 0]
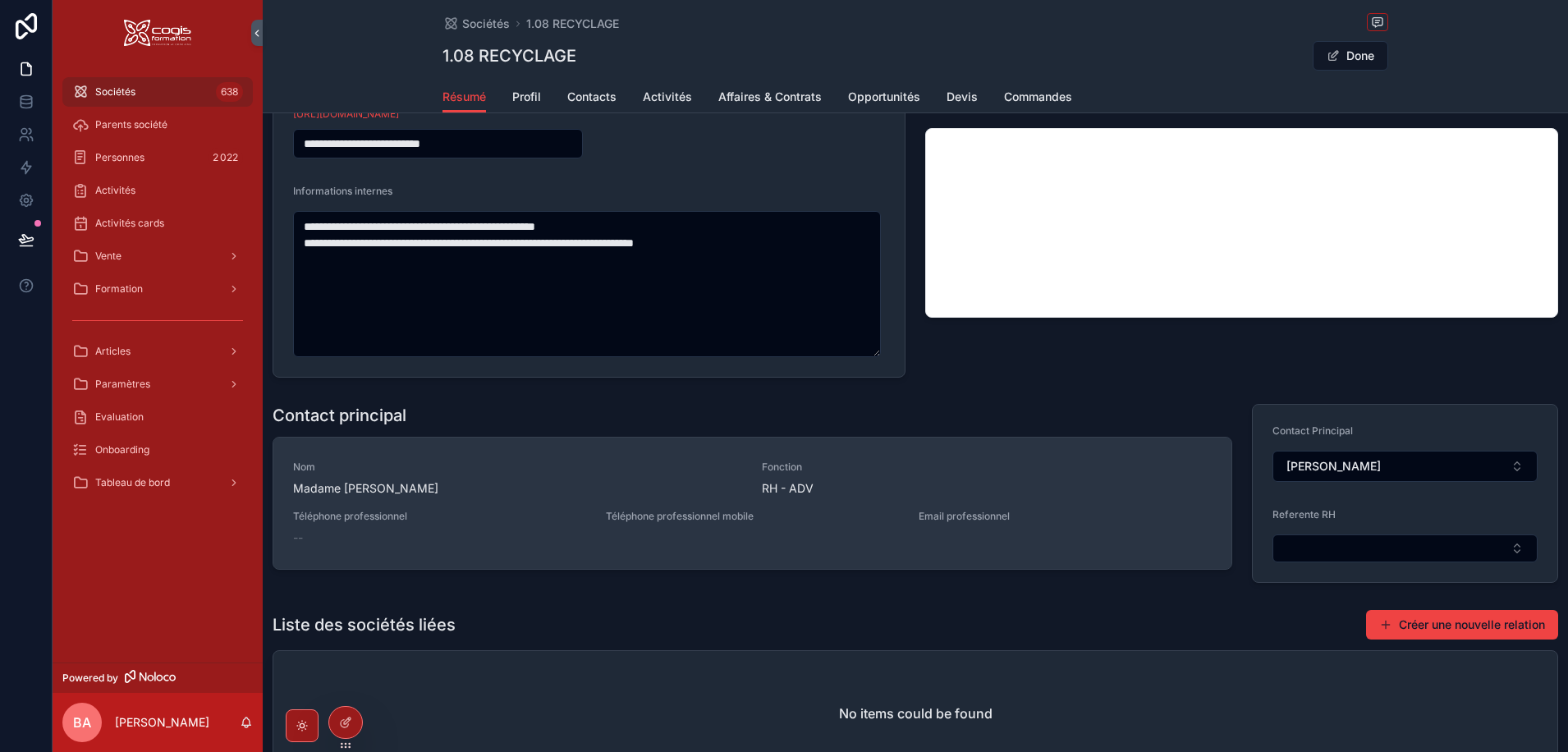
drag, startPoint x: 1386, startPoint y: 465, endPoint x: 1196, endPoint y: 464, distance: 190.0
click at [1196, 464] on div "**********" at bounding box center [915, 251] width 1305 height 1066
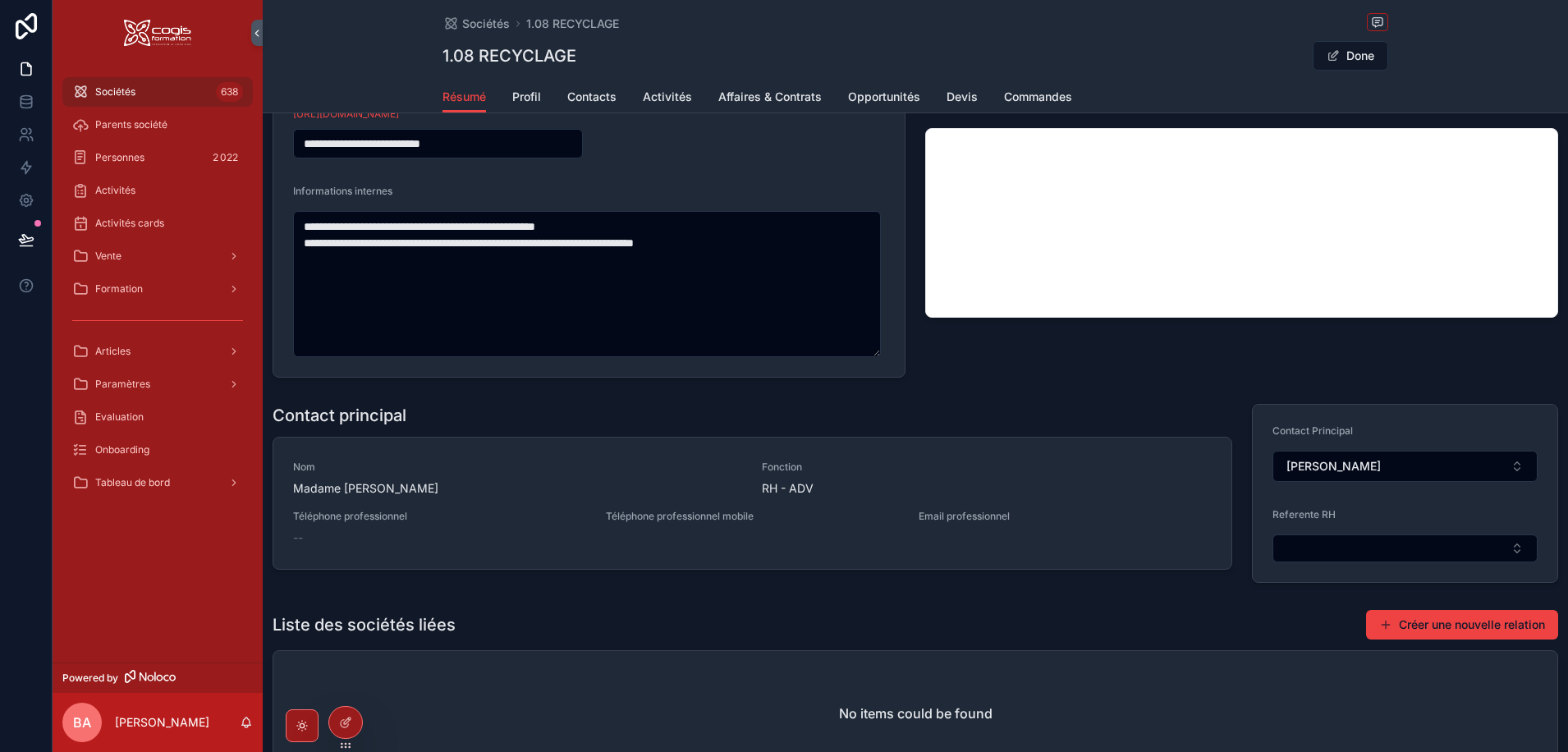
drag, startPoint x: 1385, startPoint y: 462, endPoint x: 1240, endPoint y: 465, distance: 145.0
click at [1242, 465] on div "Contact Principal [PERSON_NAME] Referente RH" at bounding box center [1405, 493] width 327 height 192
click at [1511, 464] on button "[PERSON_NAME]" at bounding box center [1405, 466] width 266 height 31
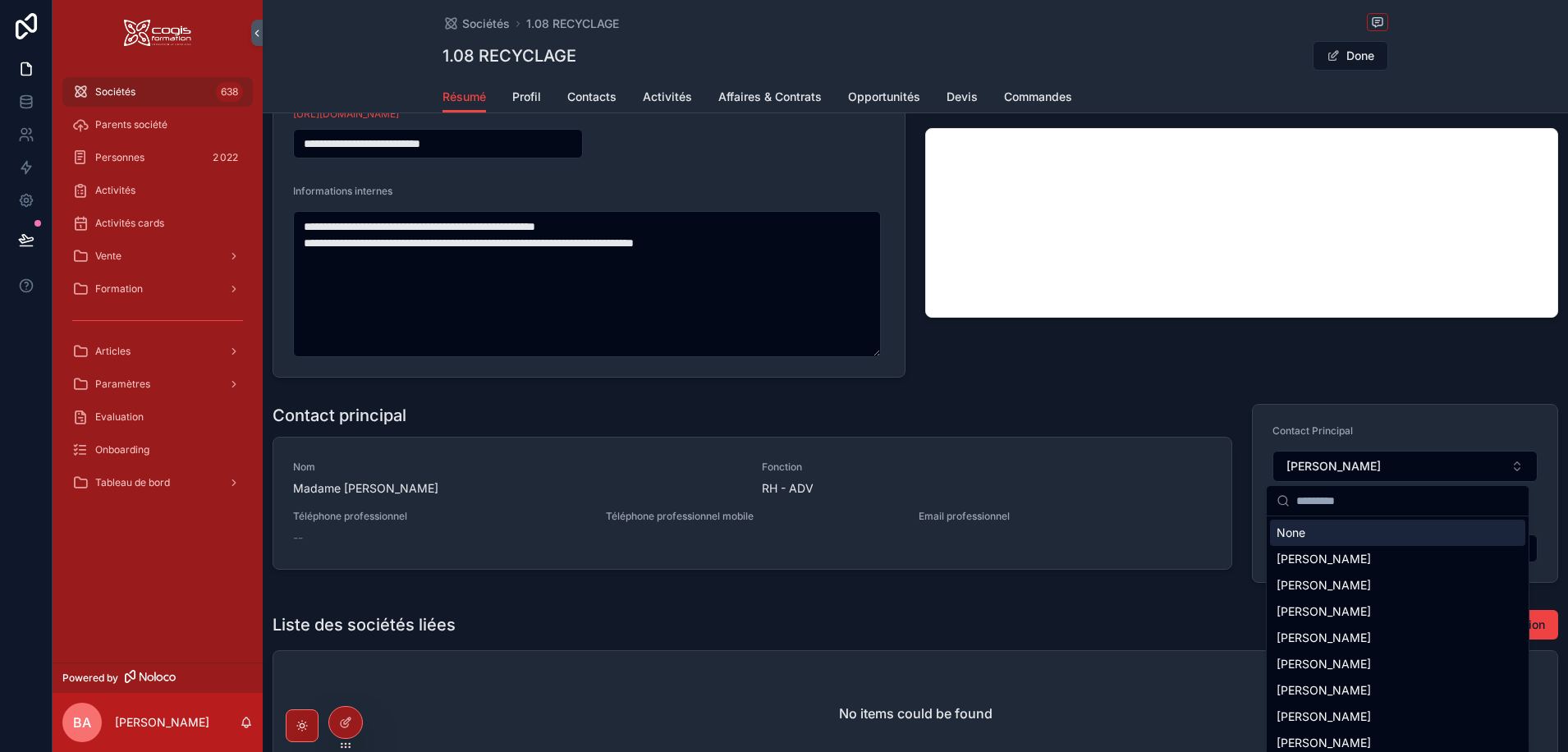
click at [1291, 531] on div "None" at bounding box center [1397, 533] width 255 height 27
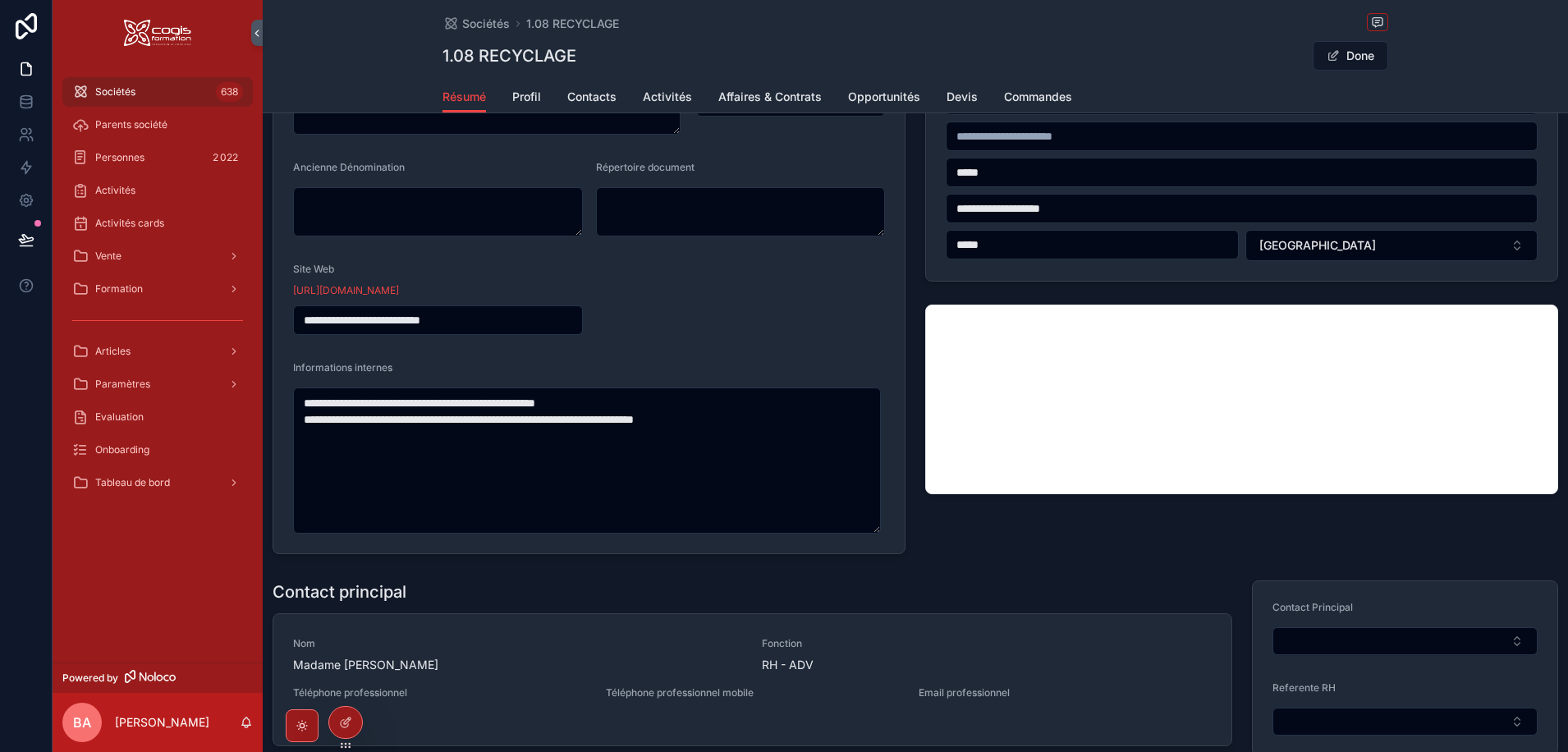
scroll to position [246, 0]
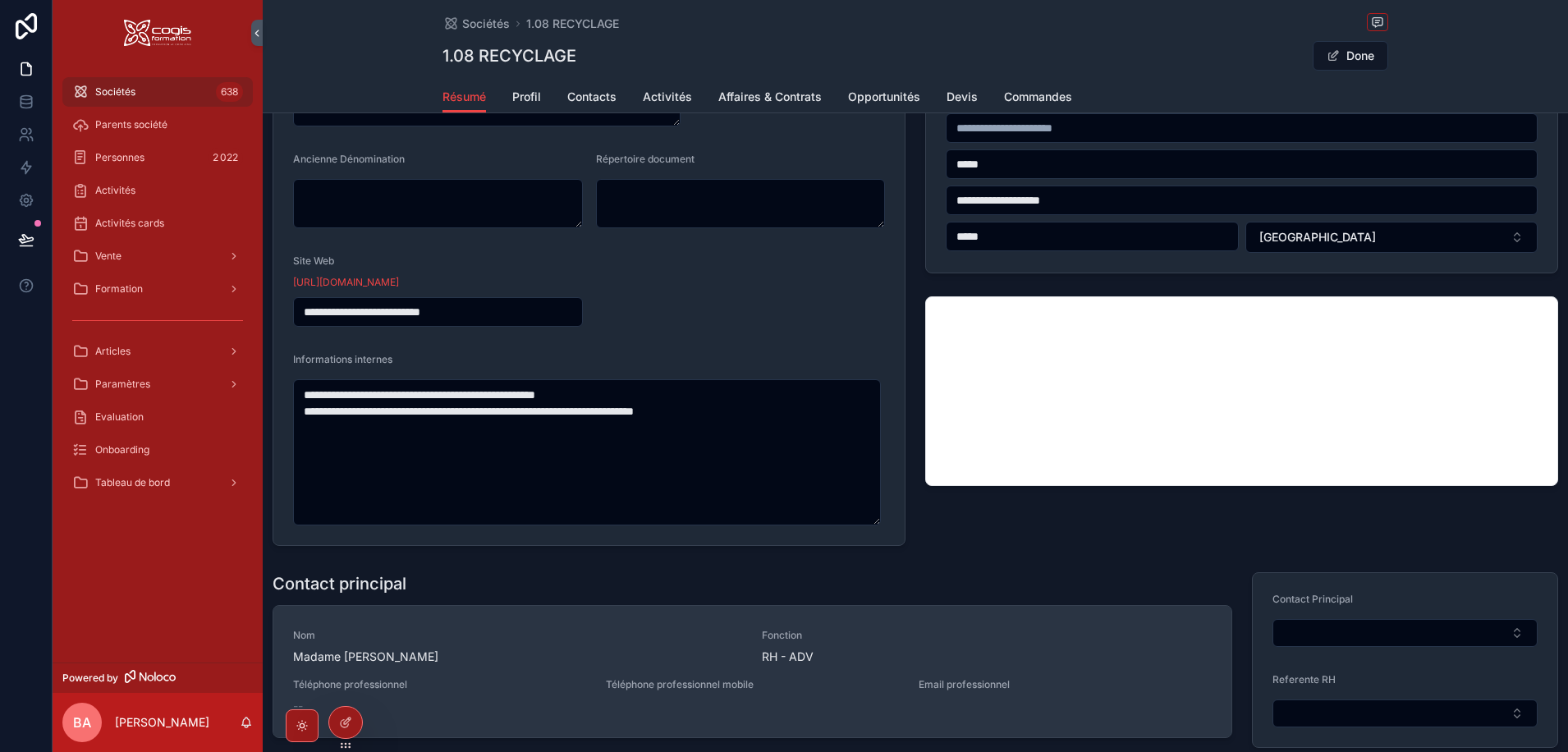
type input "**********"
click at [365, 654] on span "Madame [PERSON_NAME]" at bounding box center [517, 656] width 449 height 17
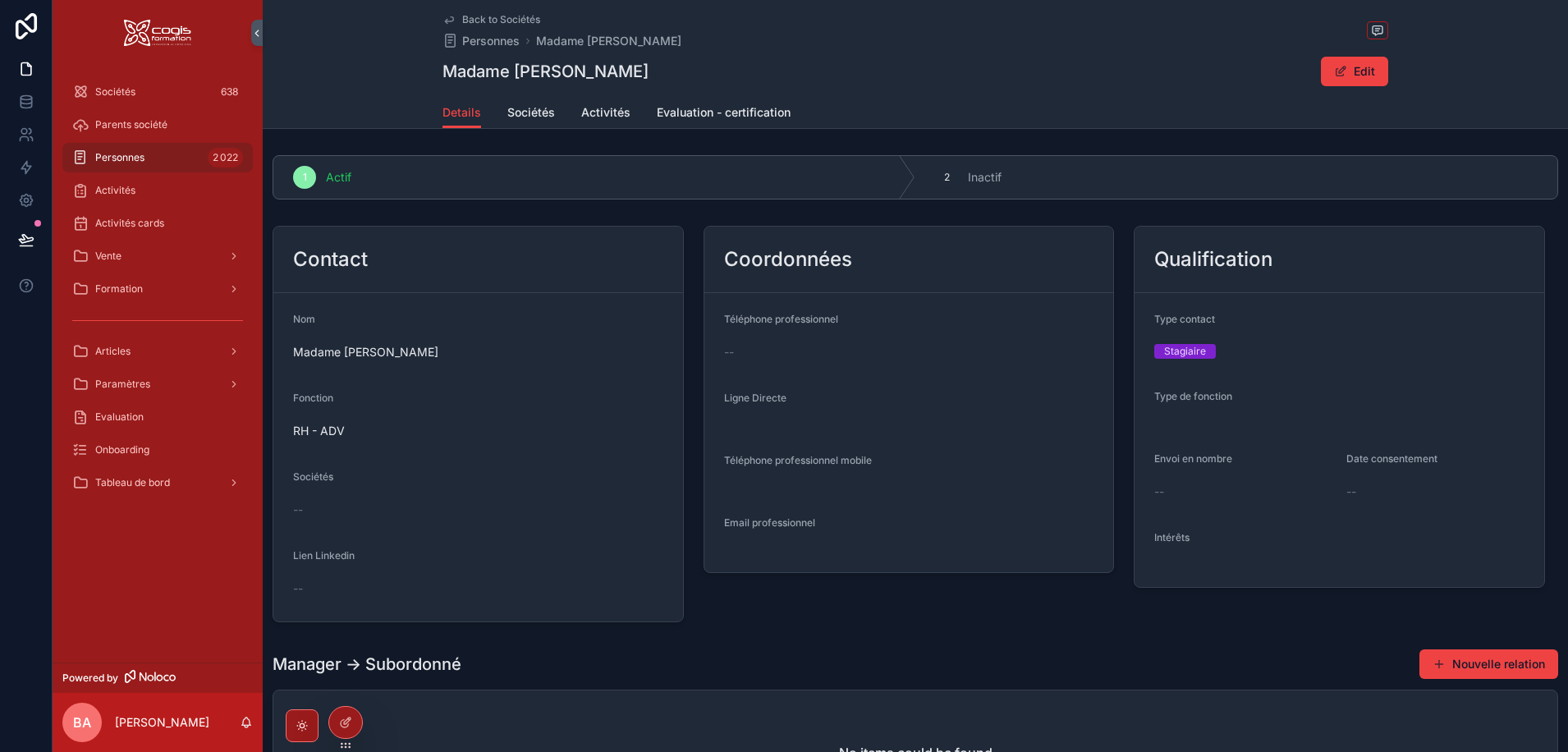
click at [944, 175] on span "2" at bounding box center [946, 177] width 5 height 13
click at [981, 178] on span "Inactif" at bounding box center [985, 177] width 34 height 17
click at [951, 177] on div "2" at bounding box center [946, 177] width 23 height 23
click at [987, 181] on span "Inactif" at bounding box center [985, 177] width 34 height 17
click at [944, 178] on span "2" at bounding box center [946, 177] width 5 height 13
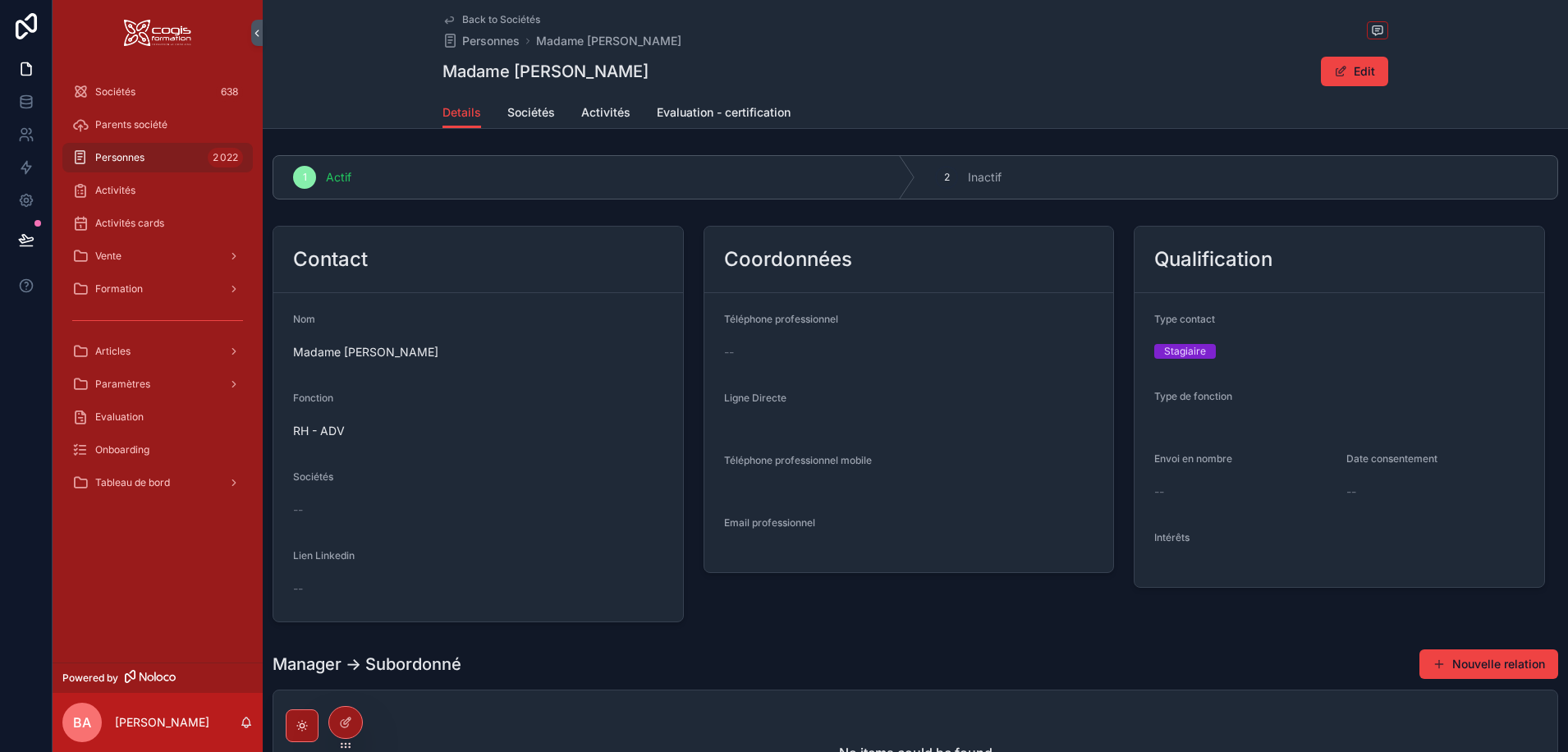
click at [944, 179] on span "2" at bounding box center [946, 177] width 5 height 13
click at [354, 723] on div at bounding box center [345, 722] width 33 height 31
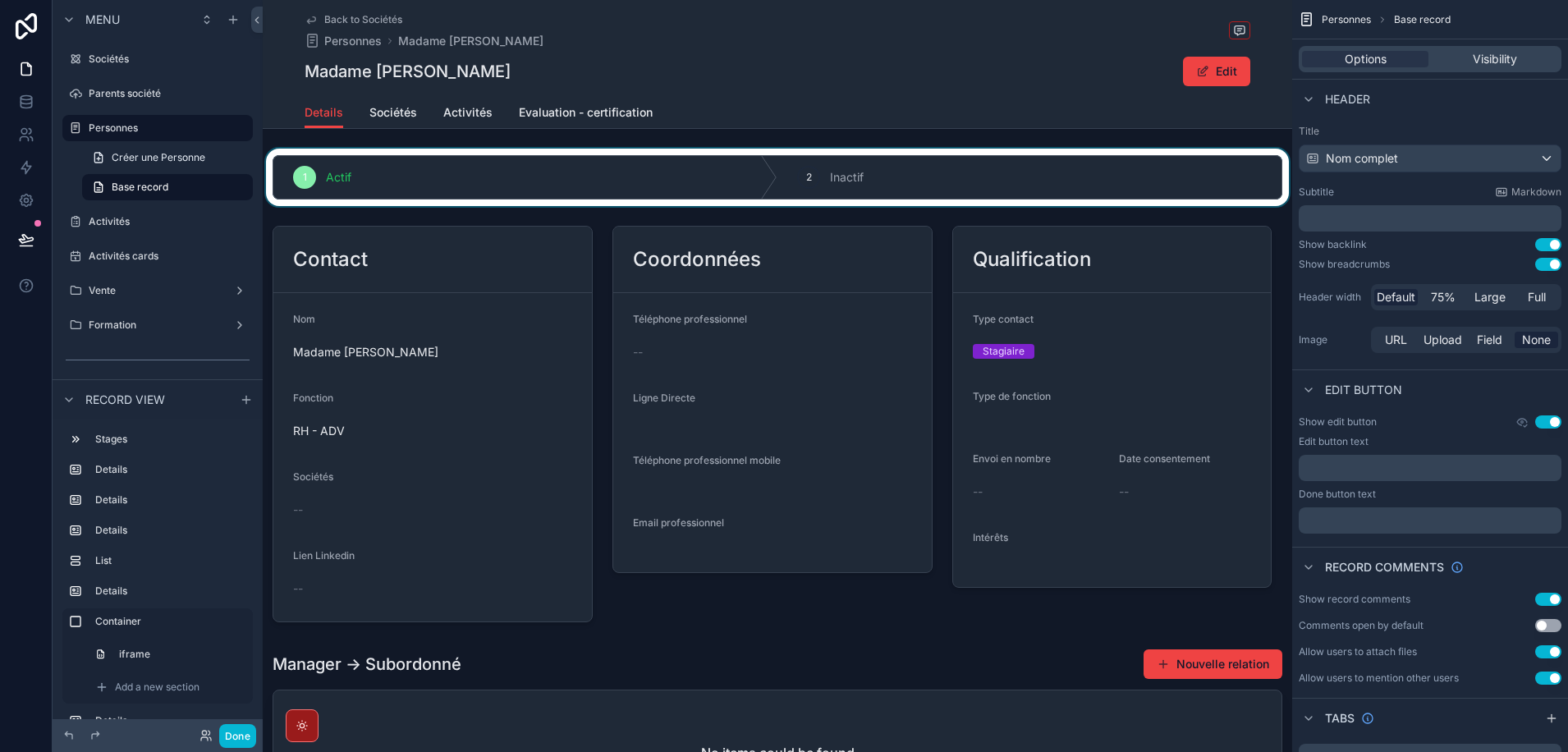
click at [877, 177] on div "scrollable content" at bounding box center [777, 177] width 1030 height 58
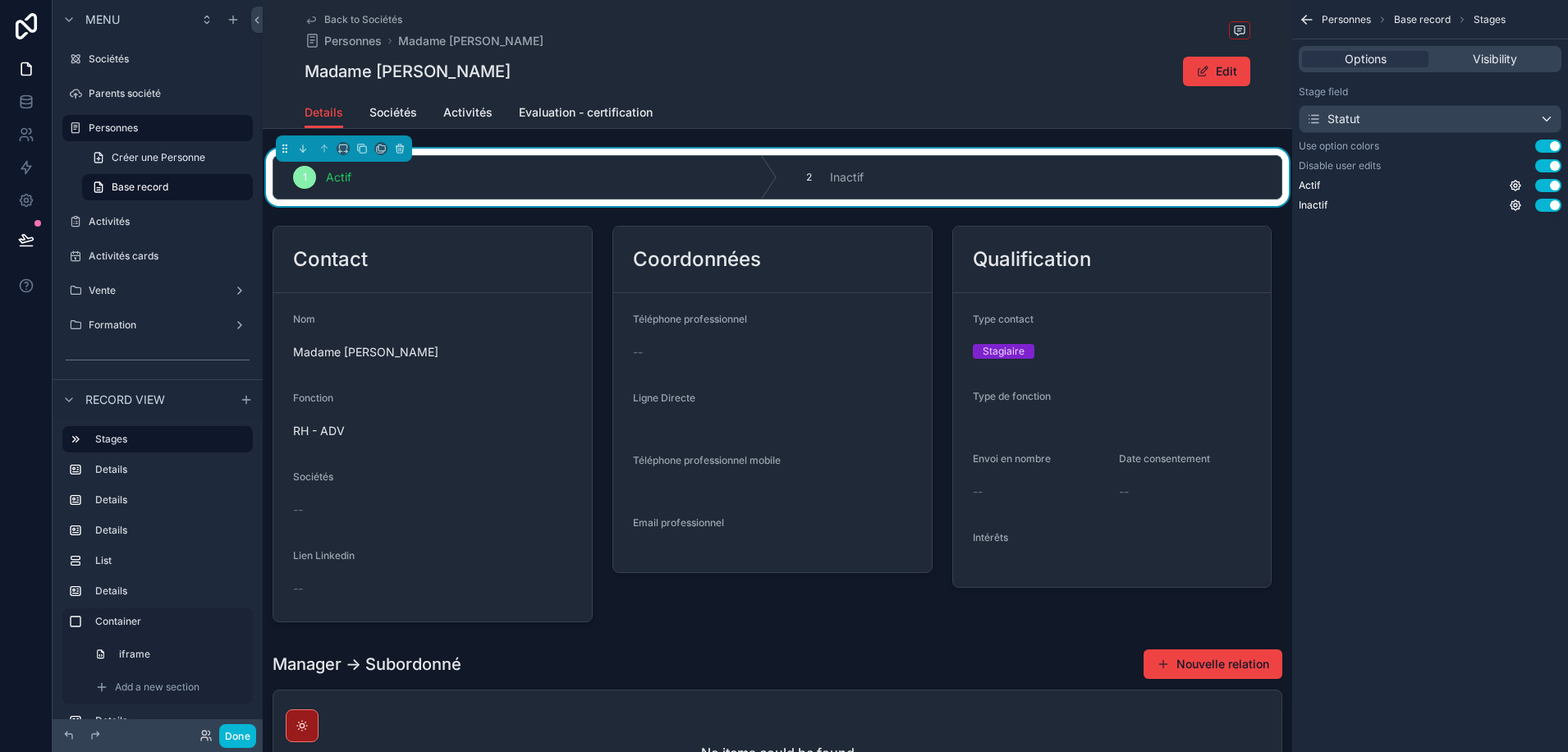
click at [1539, 166] on button "Use setting" at bounding box center [1549, 166] width 27 height 13
click at [232, 736] on button "Done" at bounding box center [238, 736] width 37 height 24
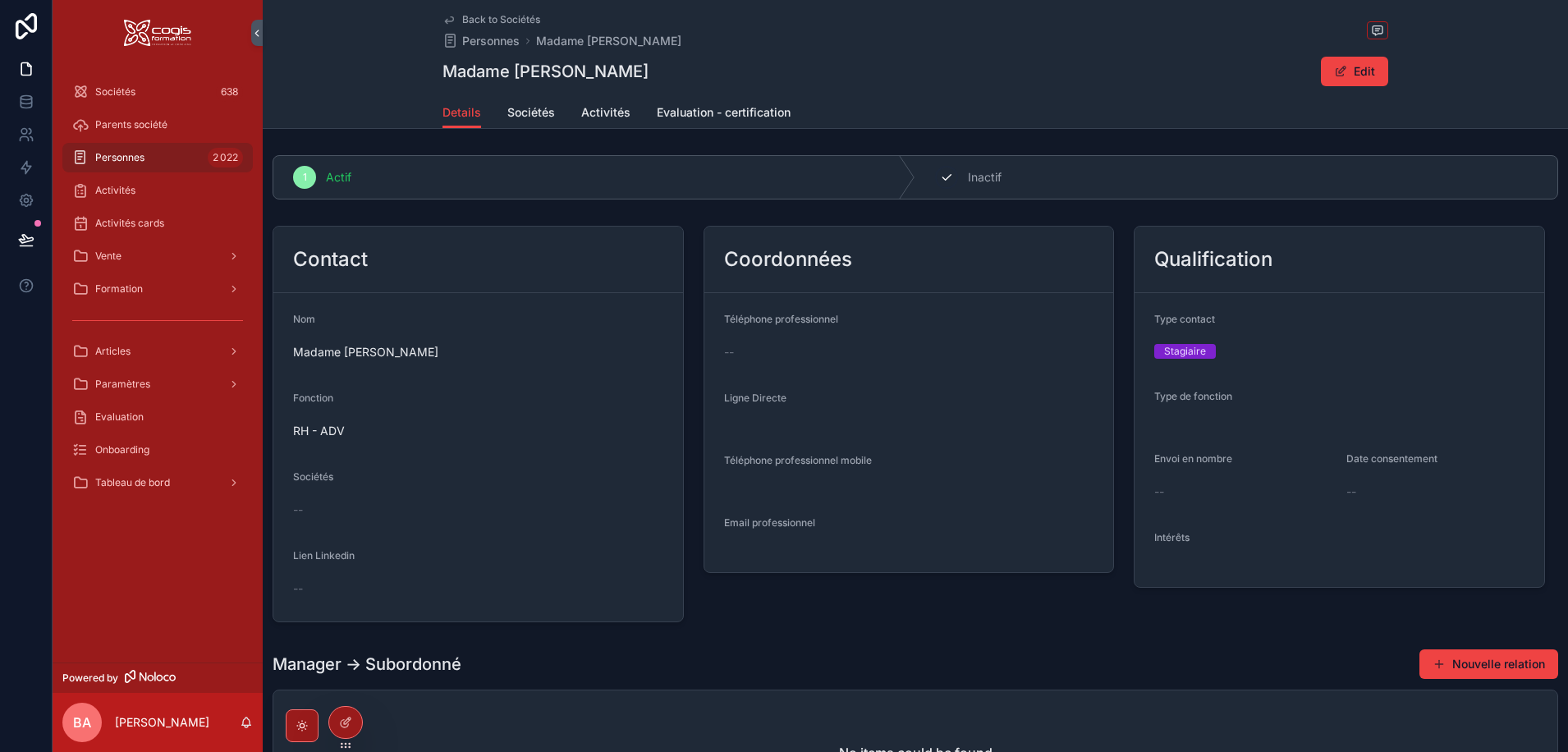
click at [944, 180] on icon "scrollable content" at bounding box center [946, 177] width 13 height 13
click at [127, 93] on span "Sociétés" at bounding box center [115, 91] width 40 height 13
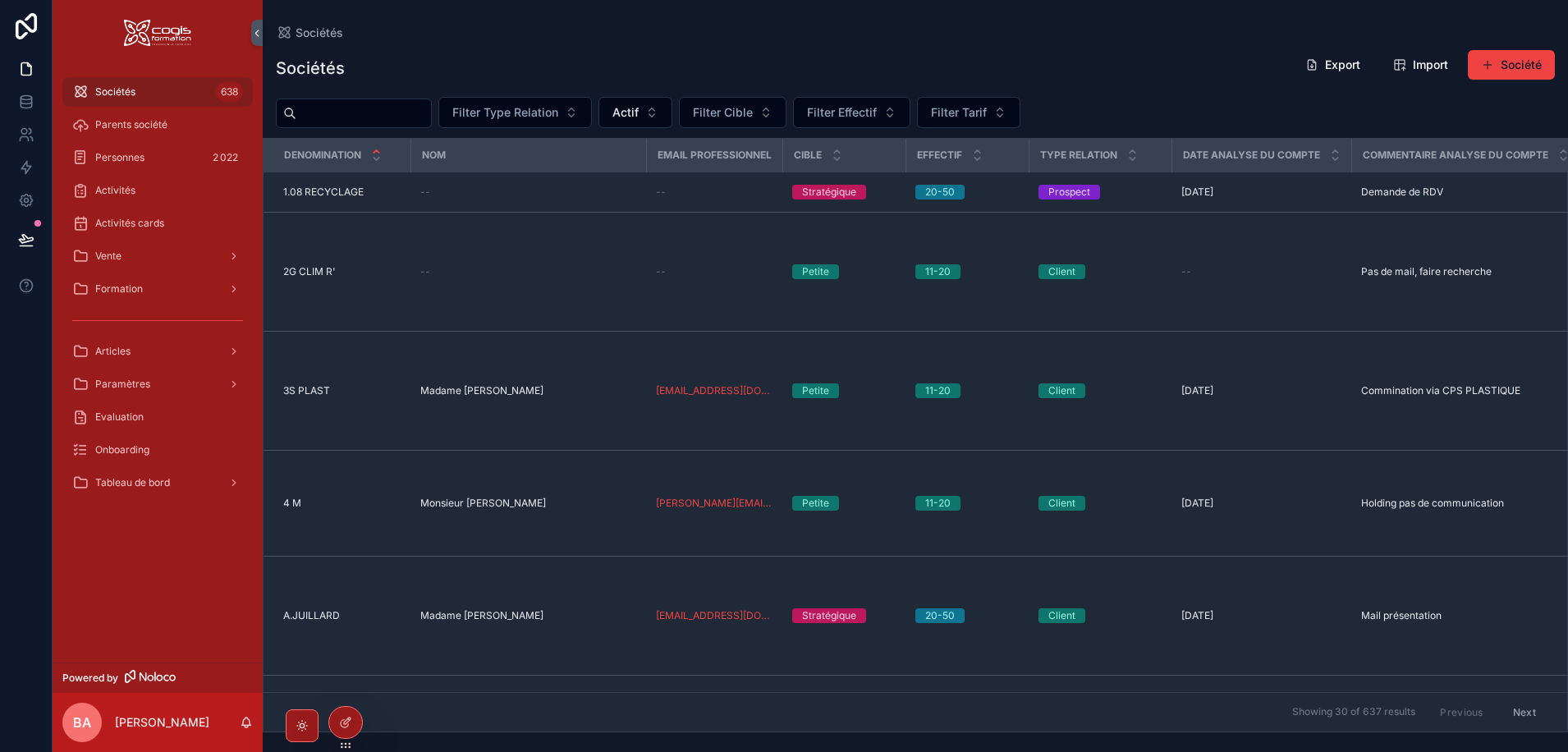
click at [344, 112] on input "scrollable content" at bounding box center [364, 113] width 135 height 23
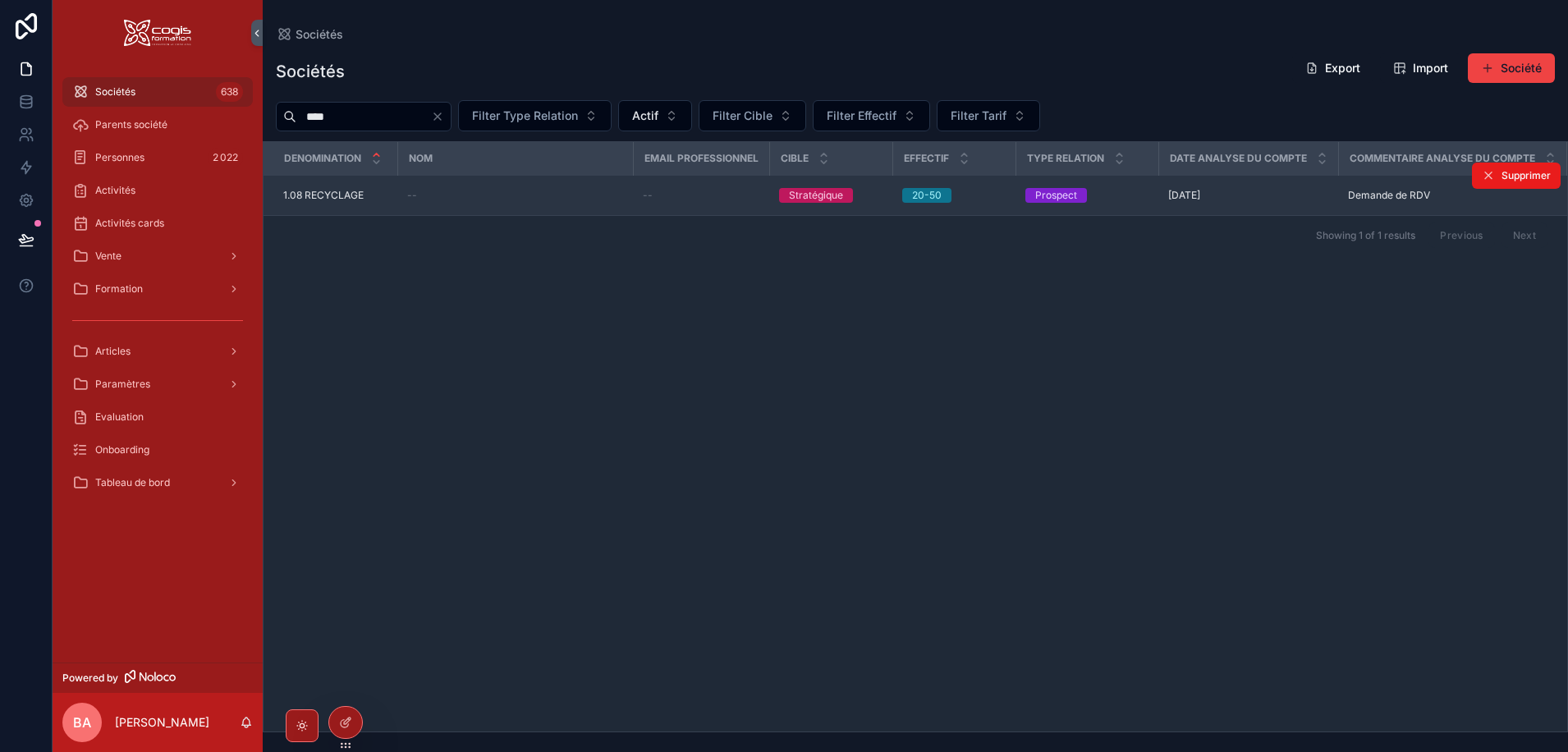
type input "****"
click at [560, 216] on td "--" at bounding box center [515, 195] width 236 height 40
click at [330, 202] on span "1.08 RECYCLAGE" at bounding box center [323, 195] width 81 height 13
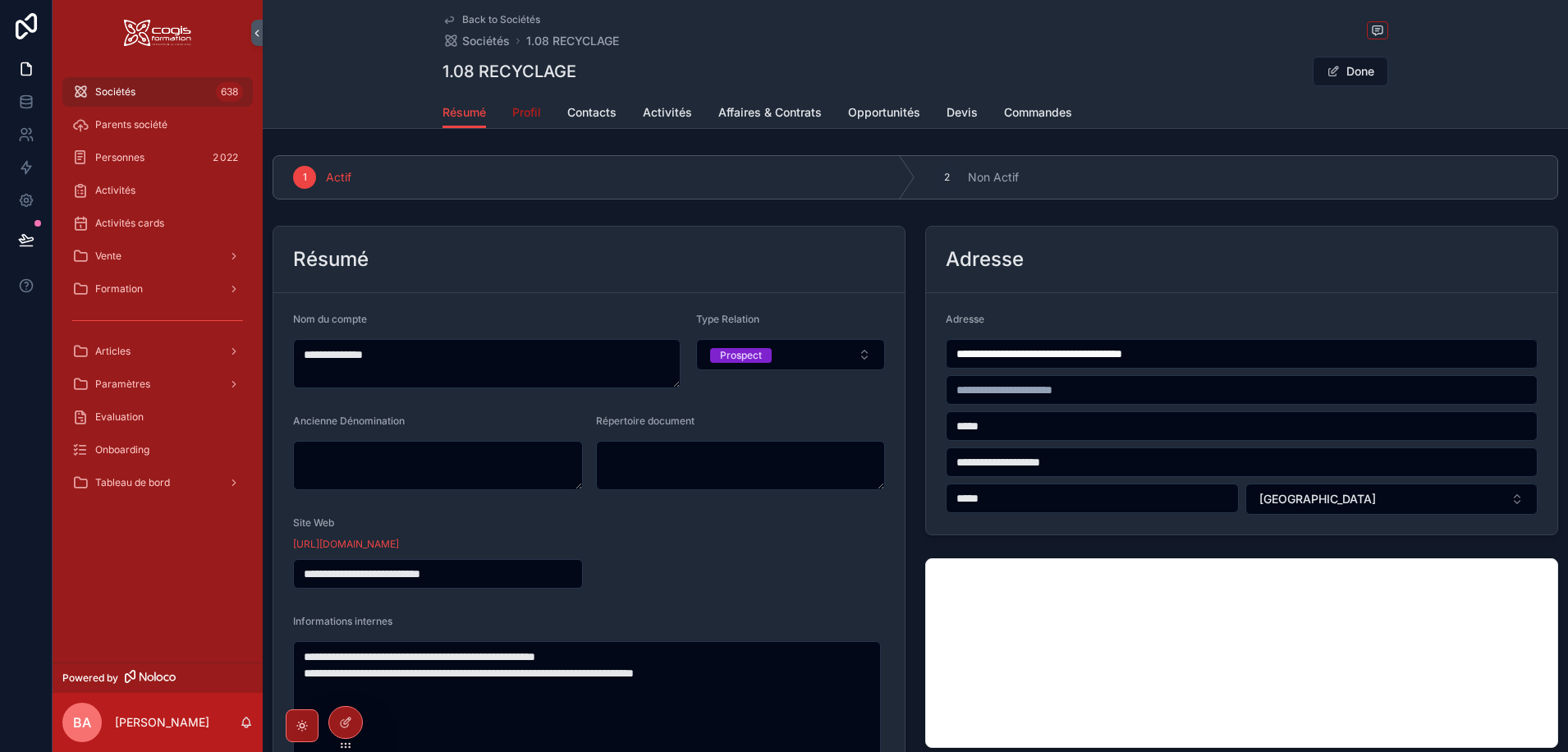
click at [536, 107] on span "Profil" at bounding box center [527, 112] width 28 height 17
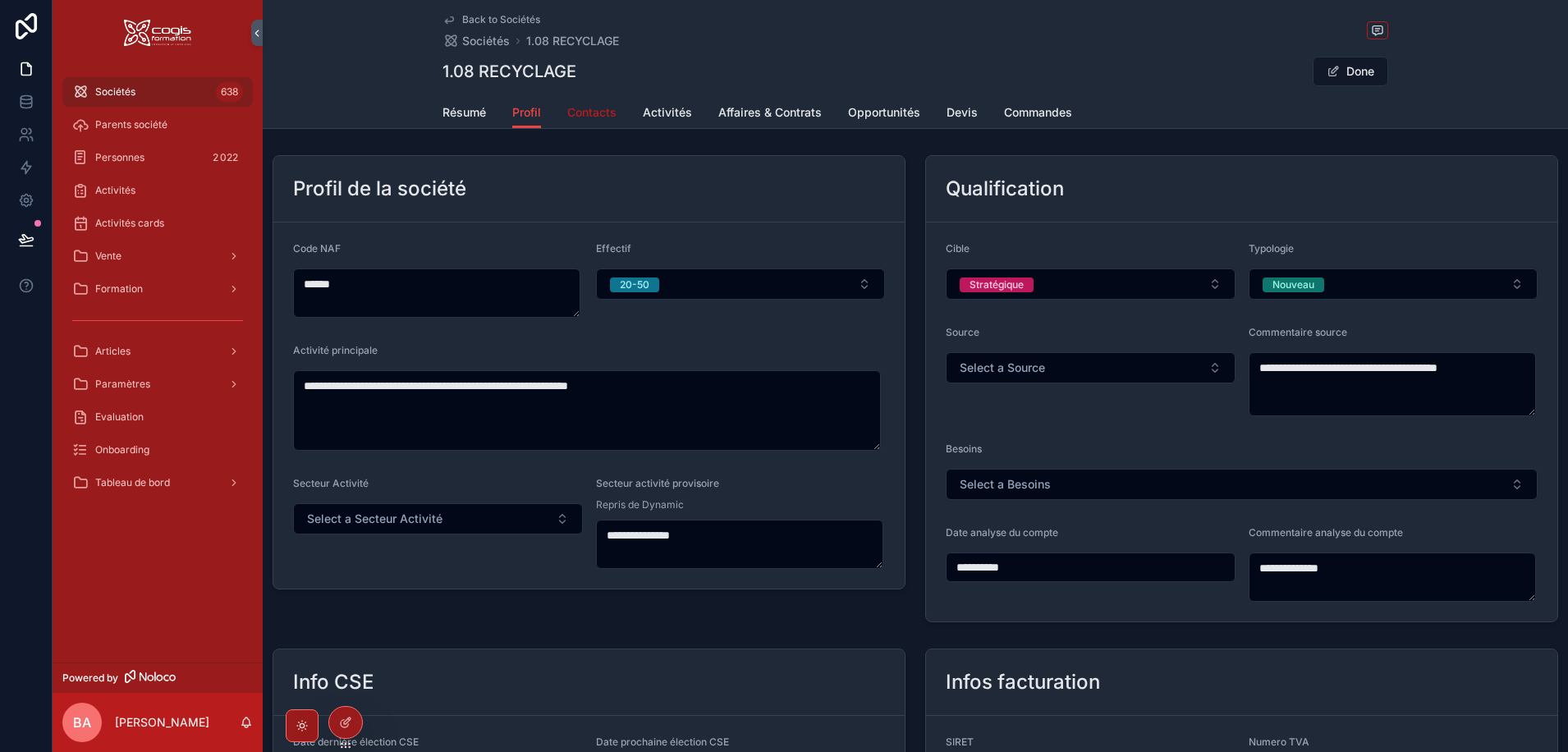
click at [592, 111] on span "Contacts" at bounding box center [592, 112] width 50 height 17
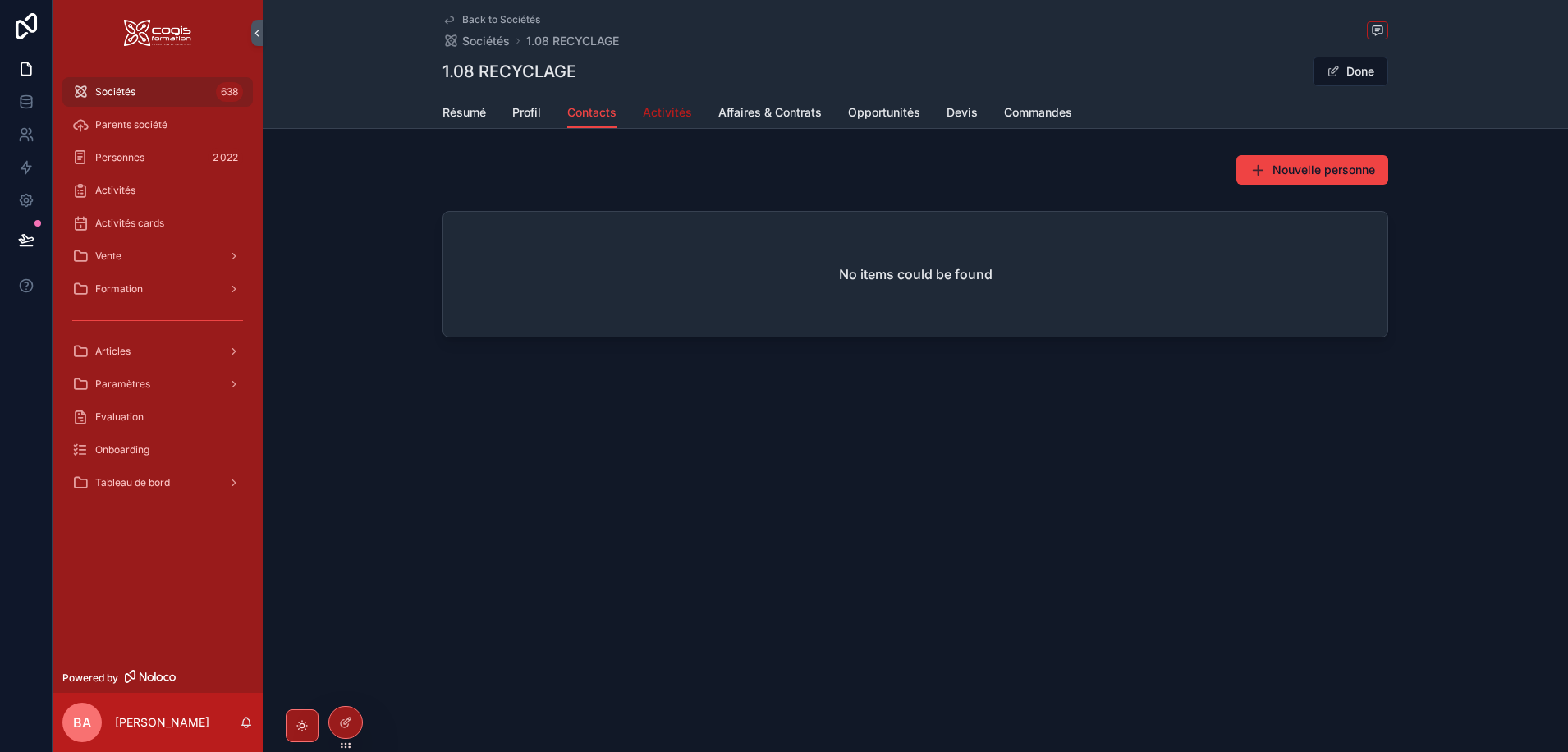
drag, startPoint x: 698, startPoint y: 120, endPoint x: 687, endPoint y: 116, distance: 11.7
click at [697, 119] on div "Résumé Profil Contacts Activités Affaires & Contrats Opportunités Devis Command…" at bounding box center [915, 112] width 946 height 31
click at [1054, 105] on span "Commandes" at bounding box center [1038, 112] width 68 height 17
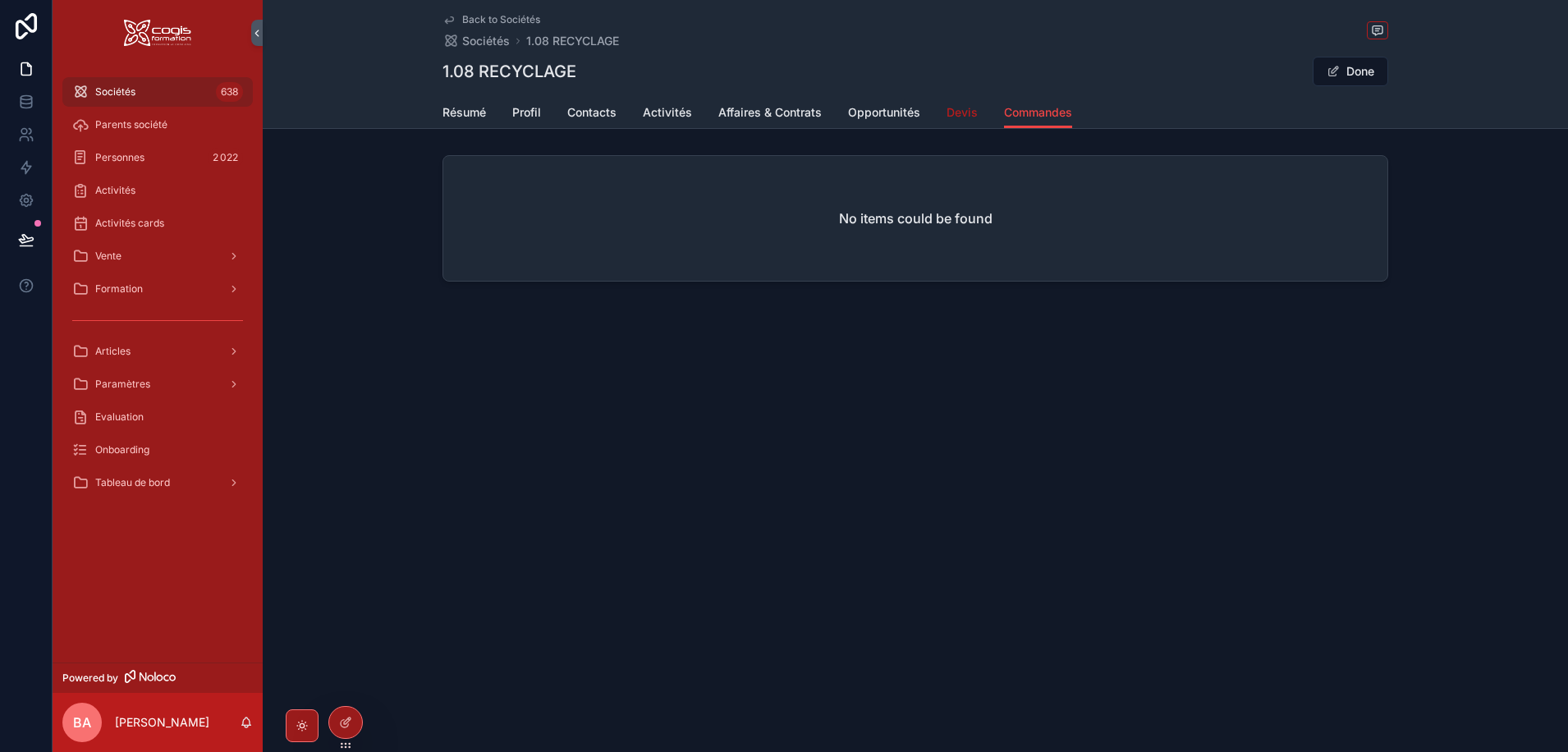
click at [962, 112] on span "Devis" at bounding box center [962, 112] width 31 height 17
click at [894, 112] on span "Opportunités" at bounding box center [884, 112] width 73 height 17
click at [780, 112] on span "Affaires & Contrats" at bounding box center [769, 112] width 104 height 17
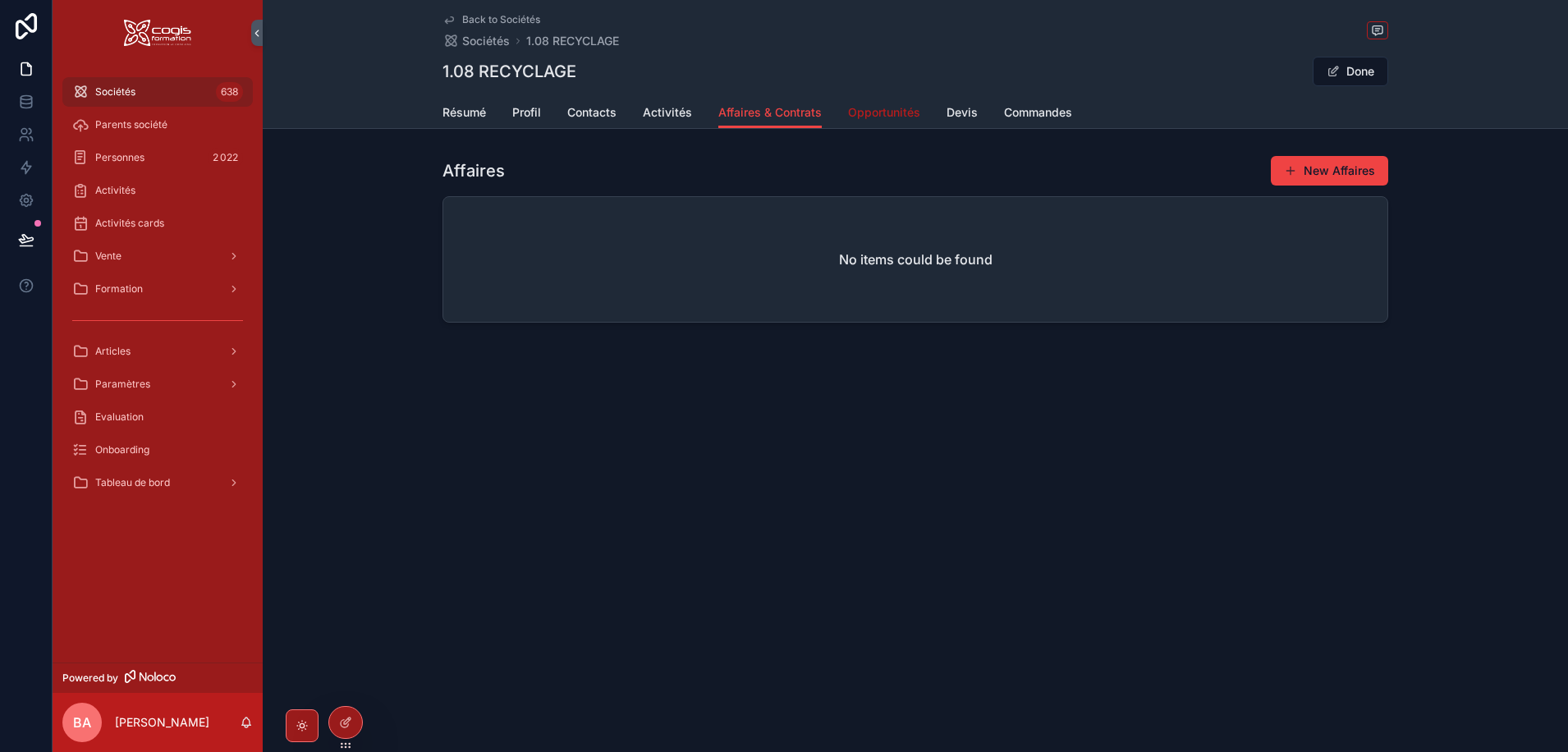
click at [862, 106] on span "Opportunités" at bounding box center [884, 112] width 73 height 17
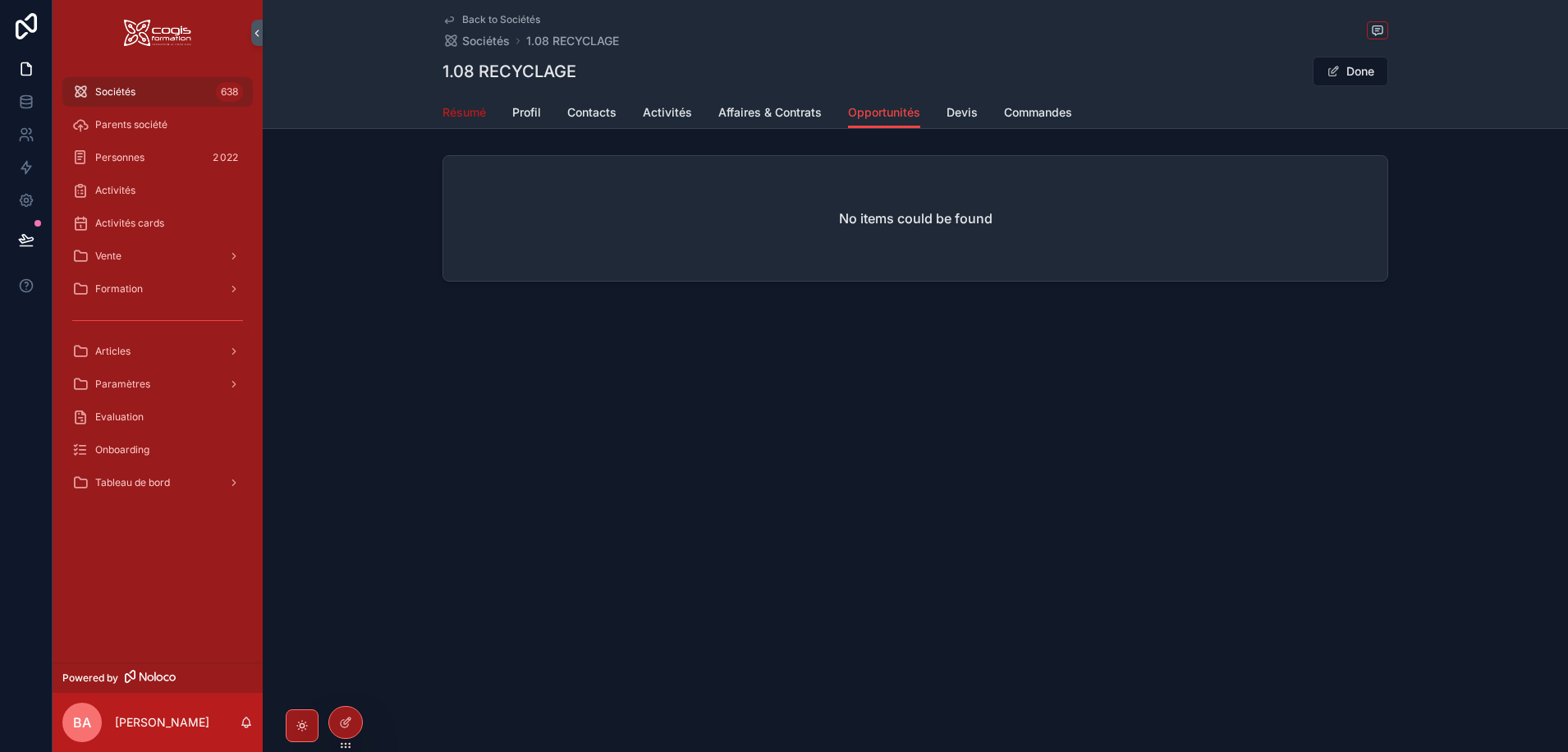
click at [447, 111] on span "Résumé" at bounding box center [464, 112] width 43 height 17
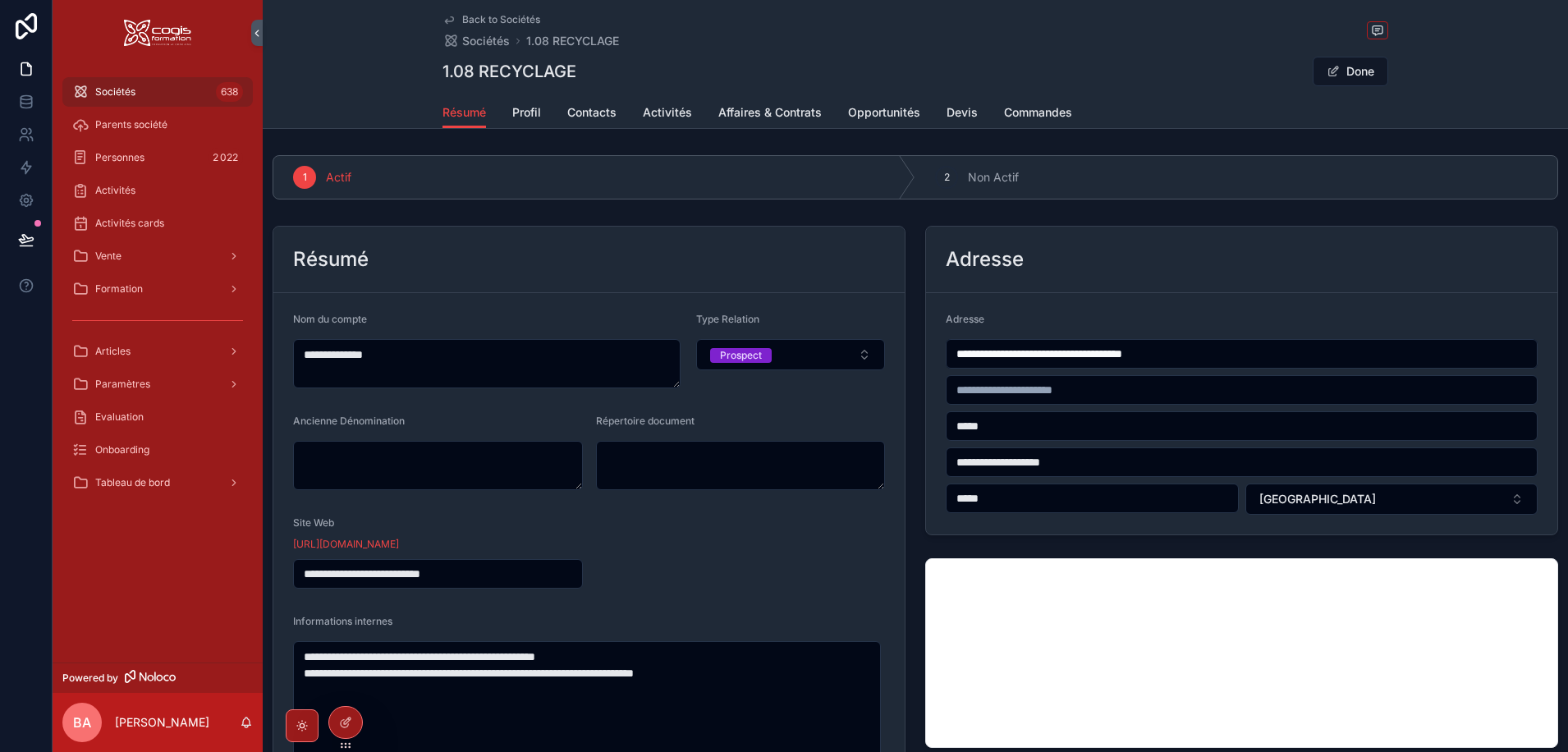
click at [473, 17] on span "Back to Sociétés" at bounding box center [501, 19] width 78 height 13
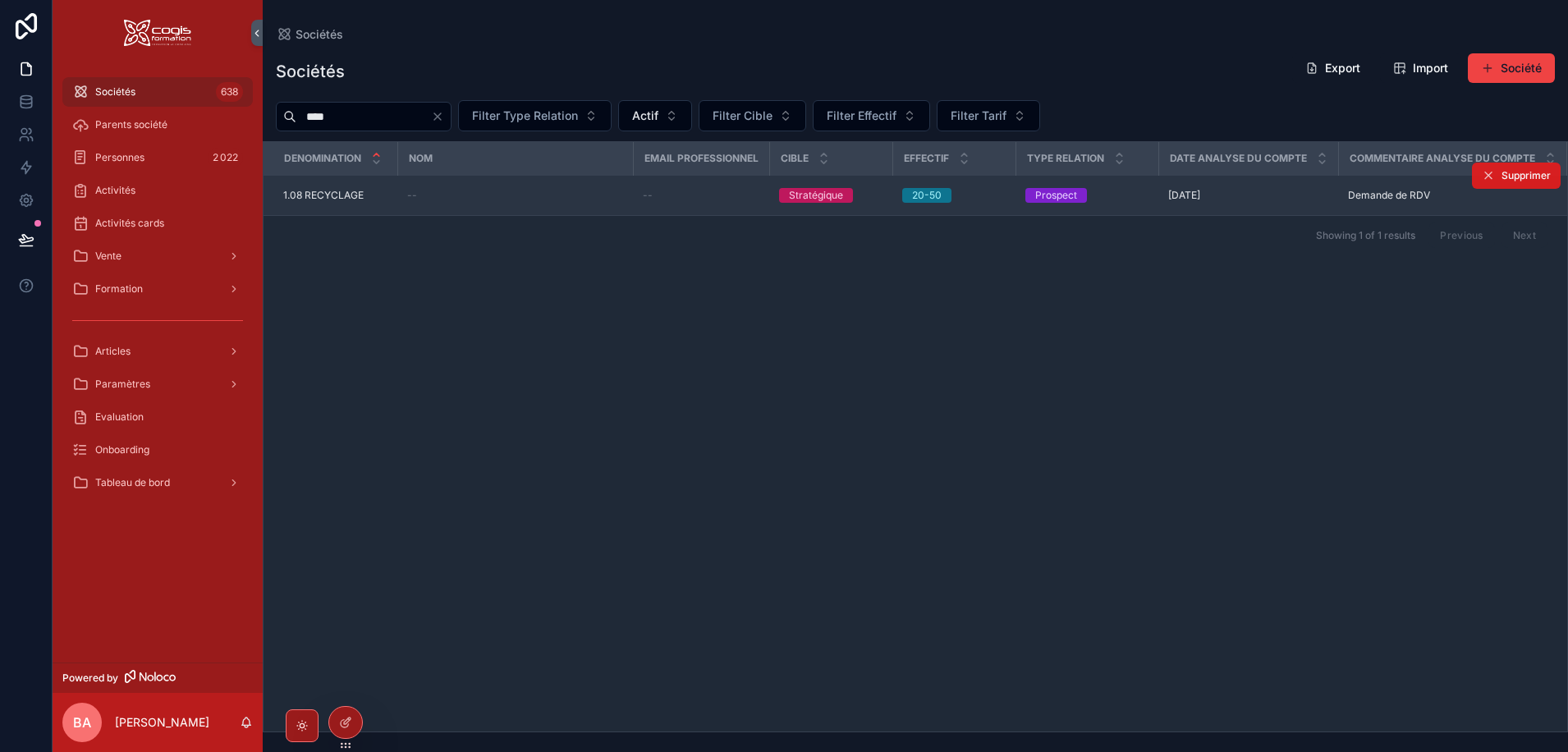
click at [1517, 166] on button "Supprimer" at bounding box center [1516, 176] width 89 height 27
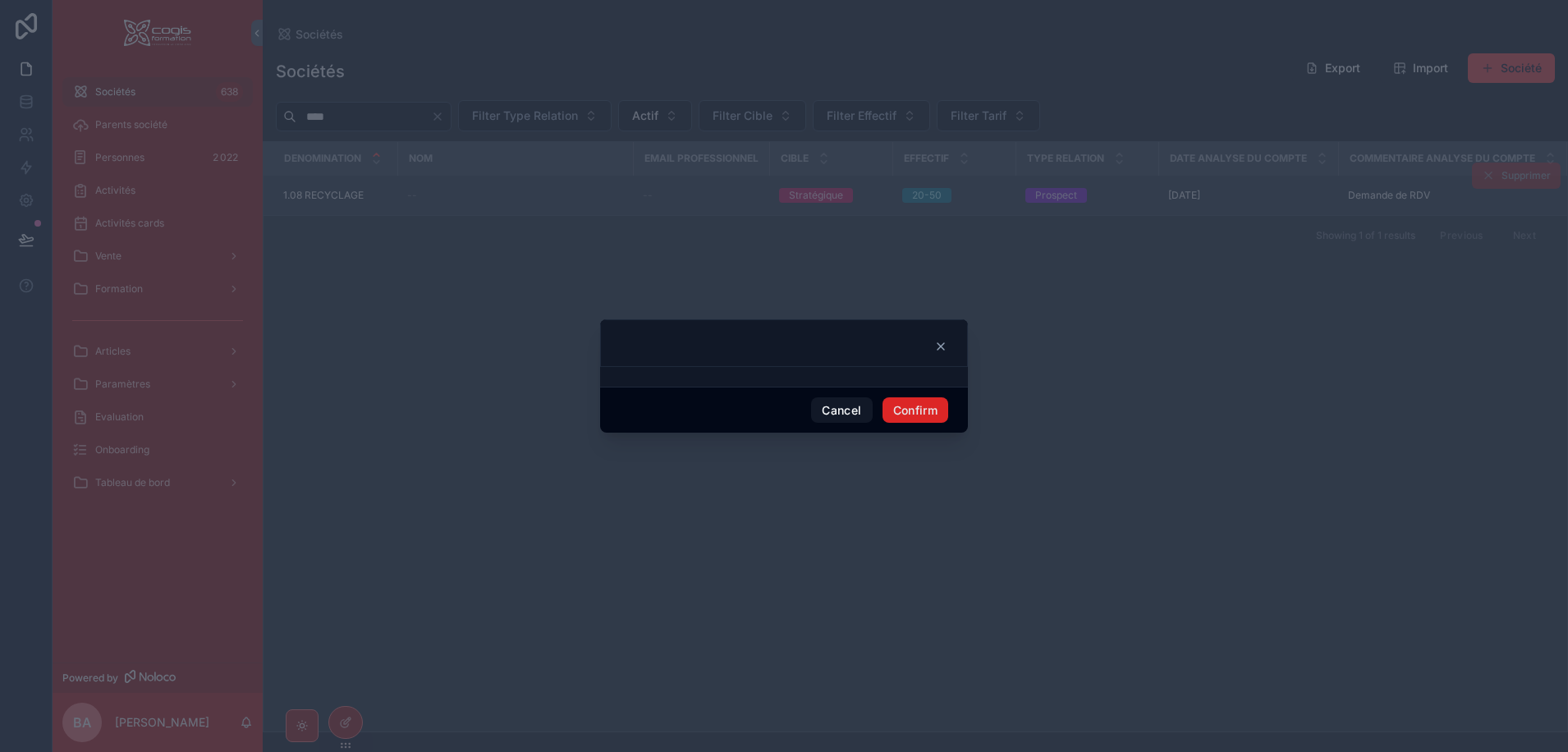
click at [925, 406] on button "Confirm" at bounding box center [915, 411] width 66 height 27
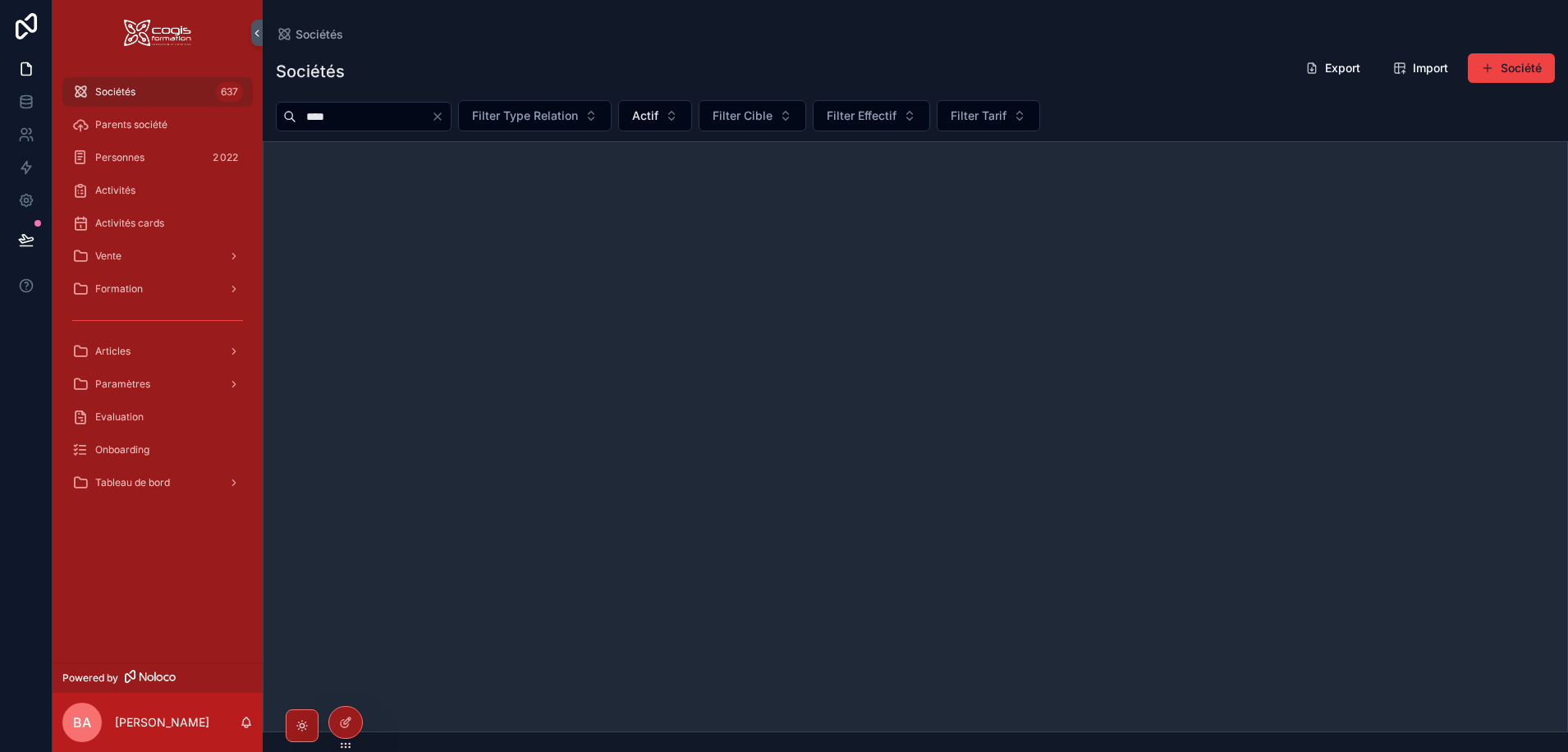
click at [153, 88] on div "Sociétés 637" at bounding box center [158, 92] width 171 height 27
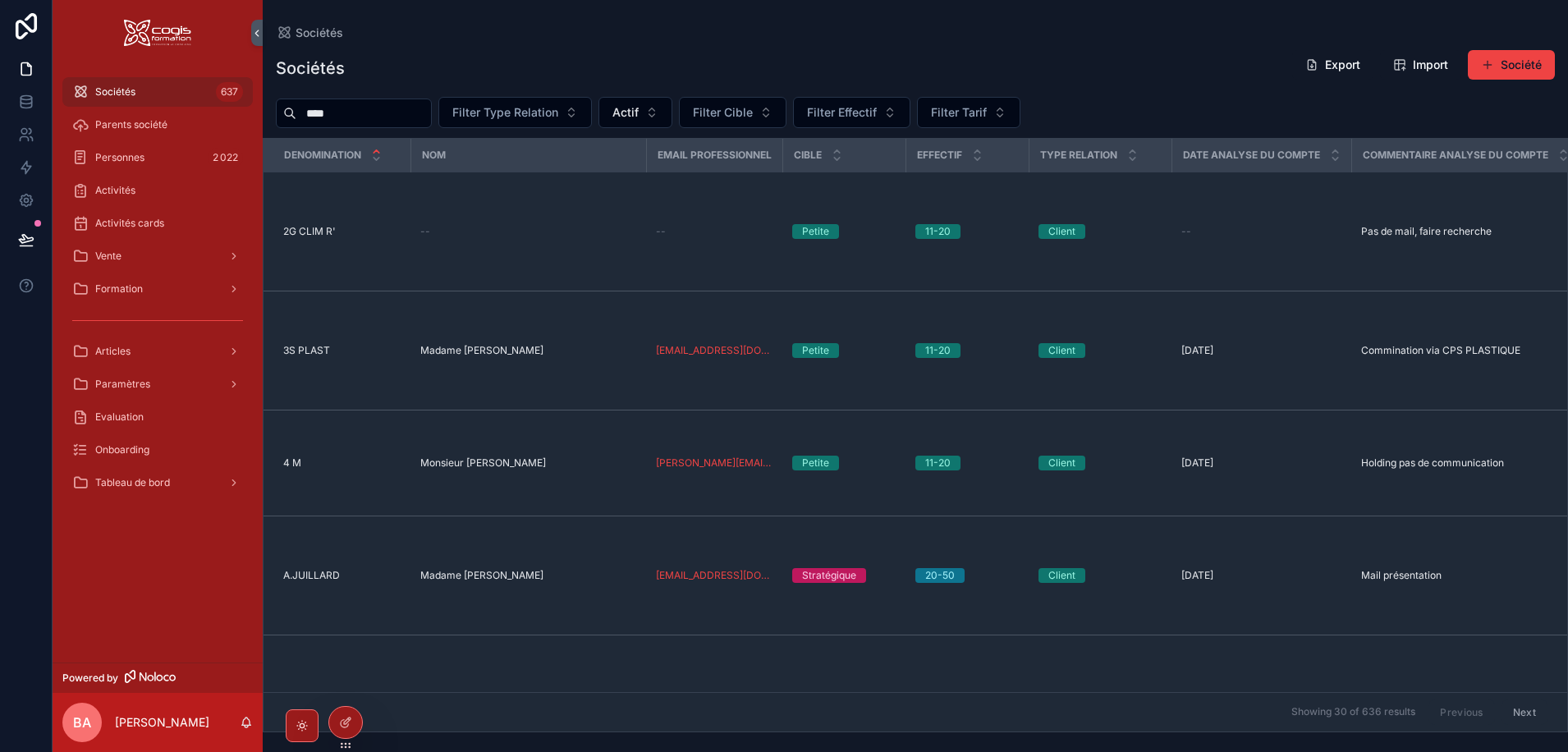
click at [375, 115] on input "****" at bounding box center [364, 113] width 135 height 23
type input "*"
click at [134, 254] on div "Vente" at bounding box center [158, 256] width 171 height 27
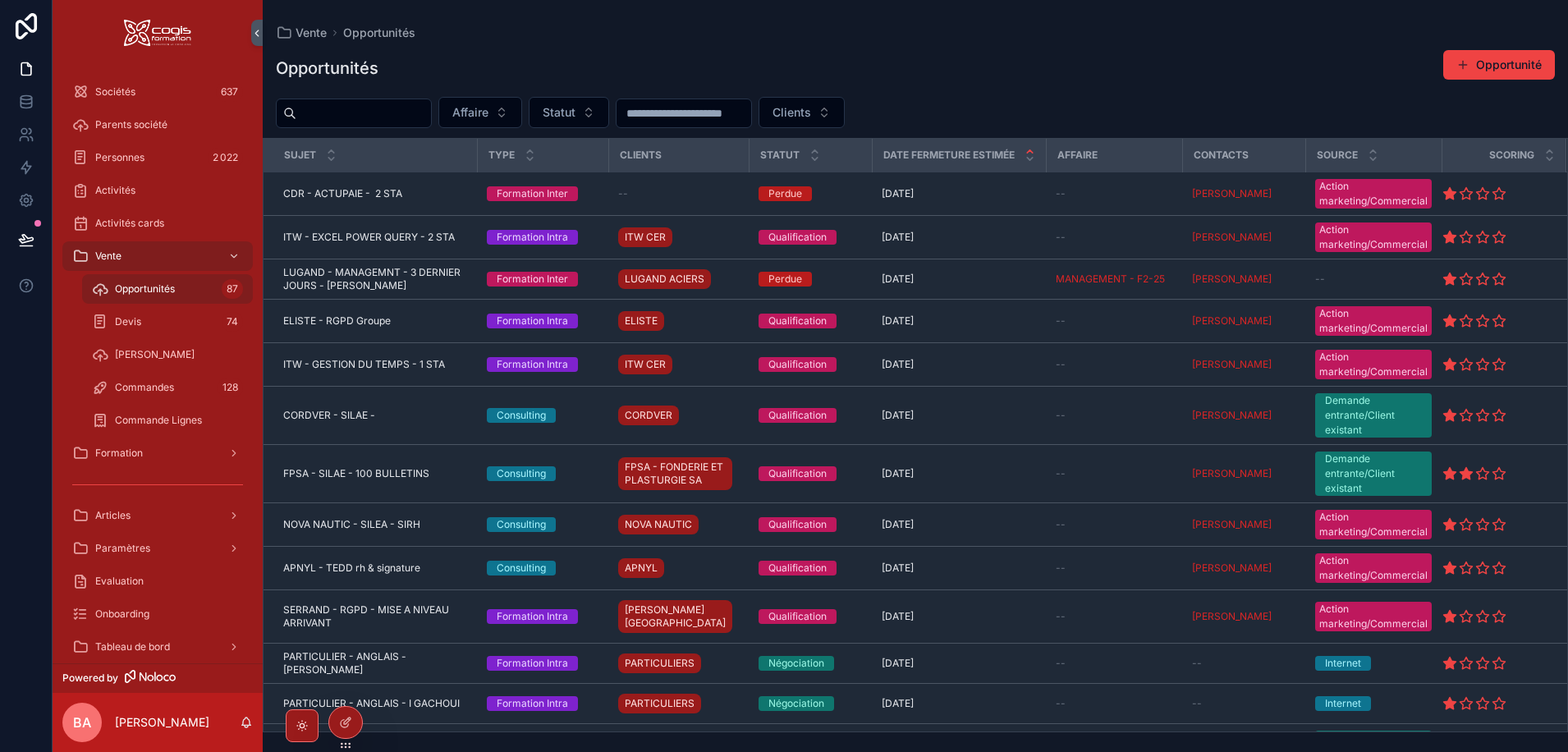
click at [344, 116] on input "scrollable content" at bounding box center [364, 113] width 135 height 23
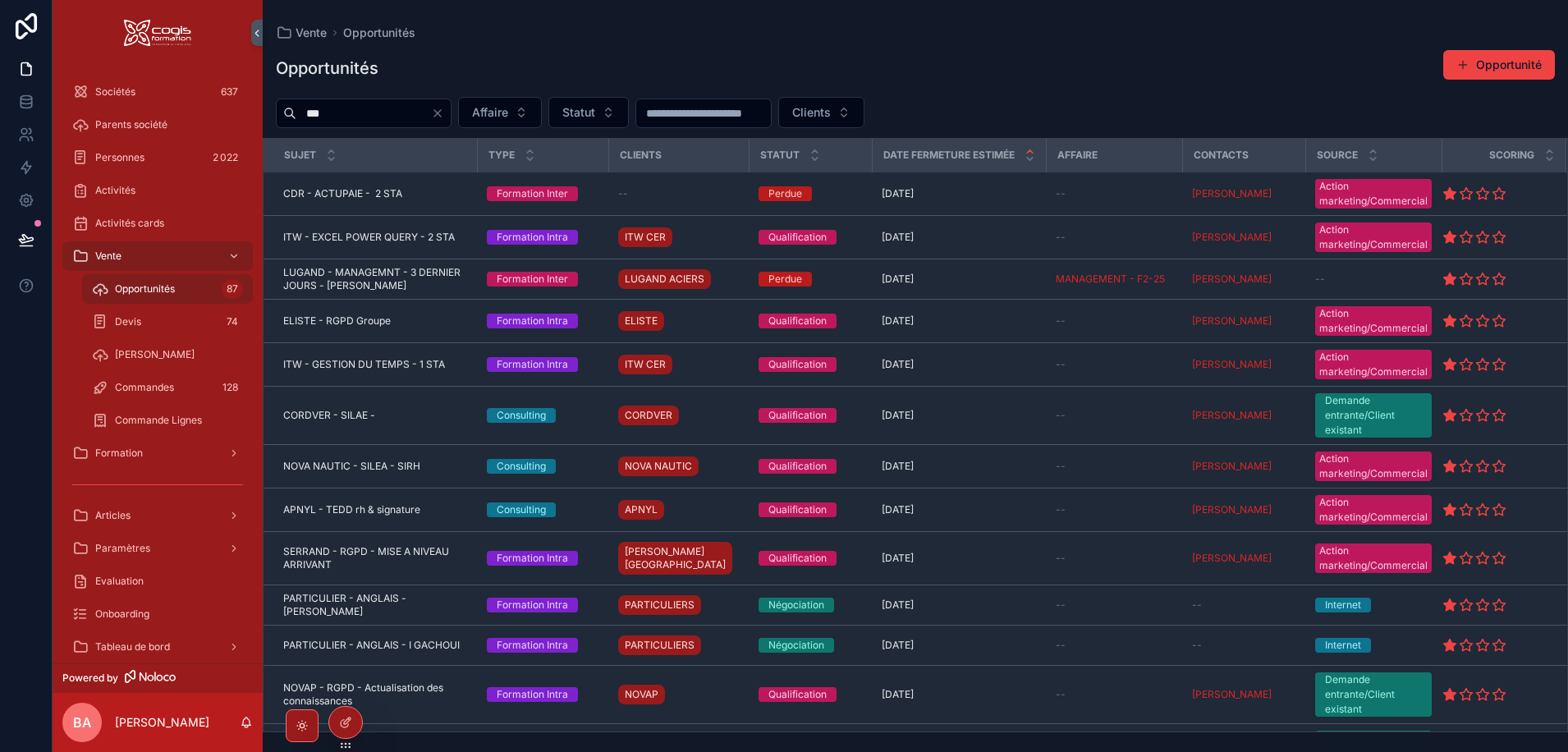
type input "****"
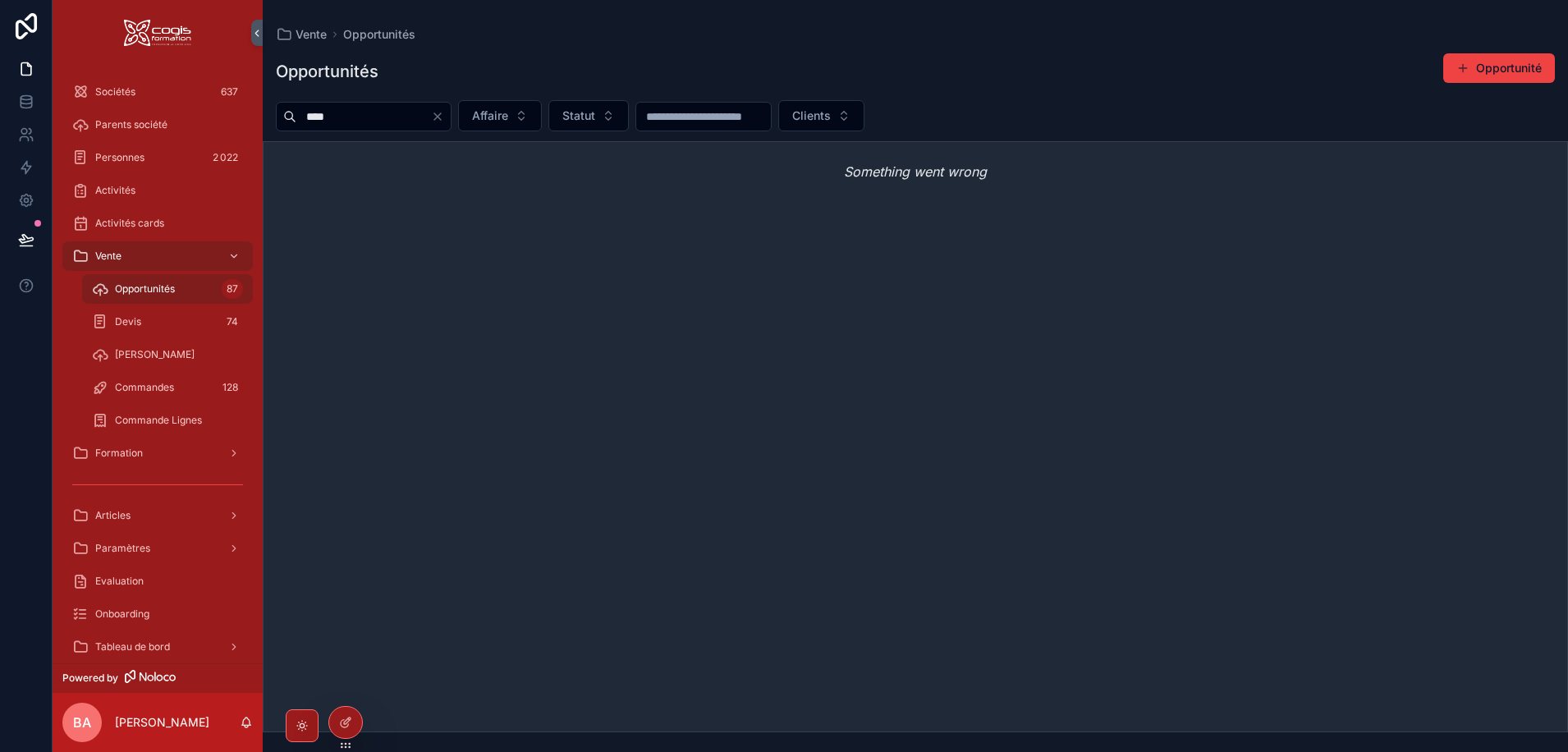
drag, startPoint x: 367, startPoint y: 114, endPoint x: 262, endPoint y: 117, distance: 105.0
click at [263, 116] on div "**** Affaire Statut Clients" at bounding box center [915, 115] width 1305 height 31
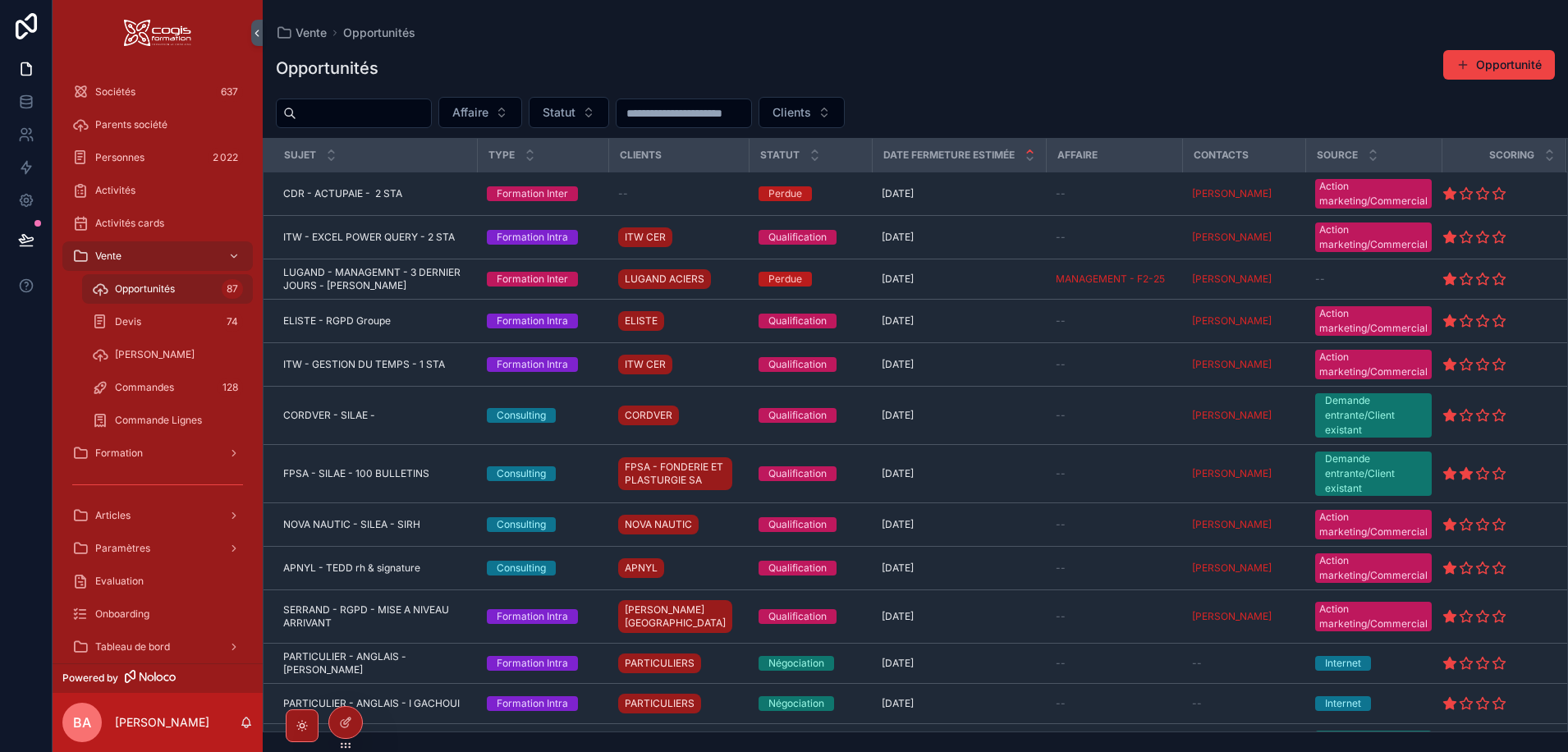
click at [520, 36] on div "Vente Opportunités" at bounding box center [915, 33] width 1279 height 13
